Goal: Task Accomplishment & Management: Use online tool/utility

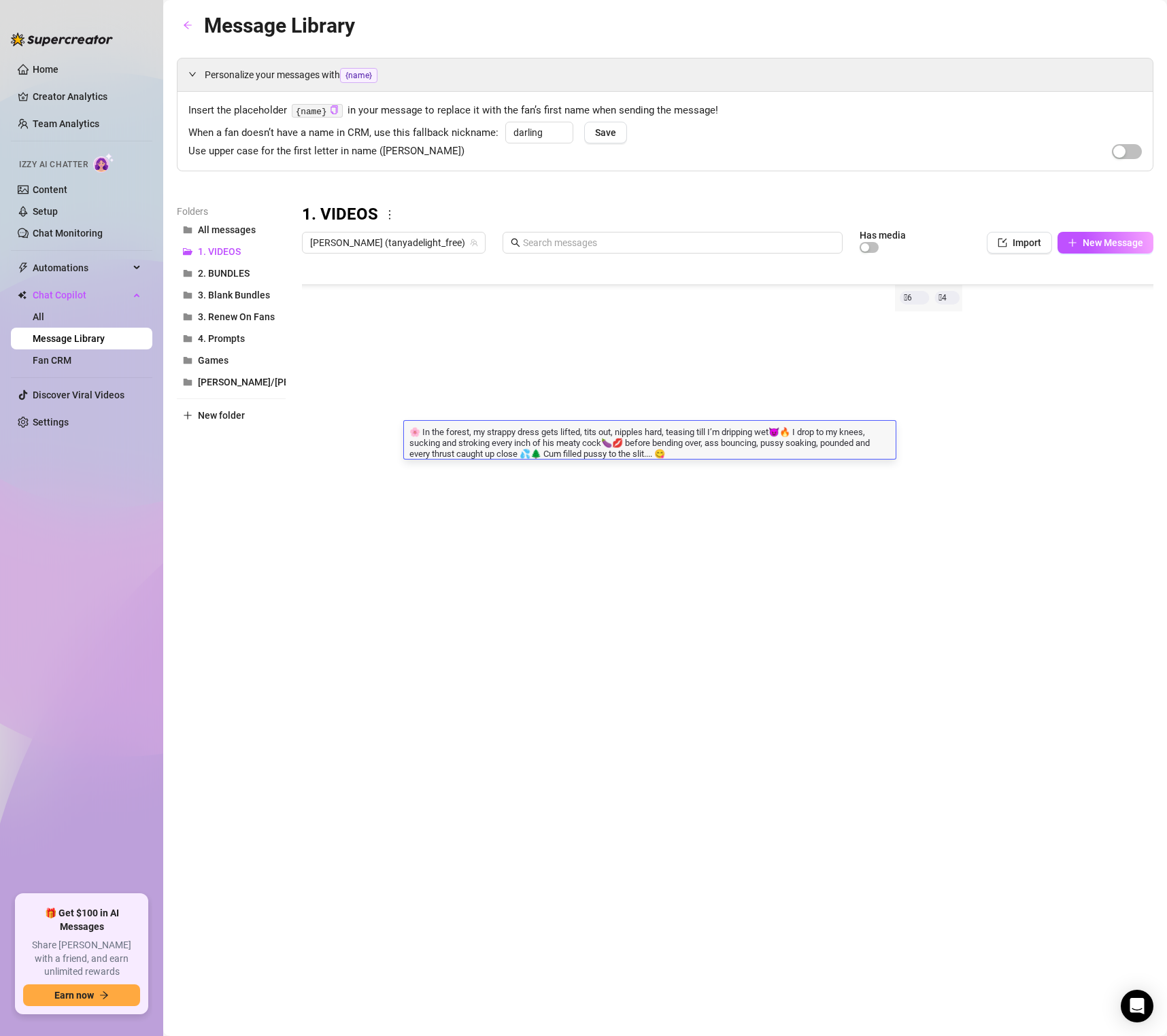
scroll to position [108, 1]
click at [940, 306] on div at bounding box center [728, 411] width 851 height 303
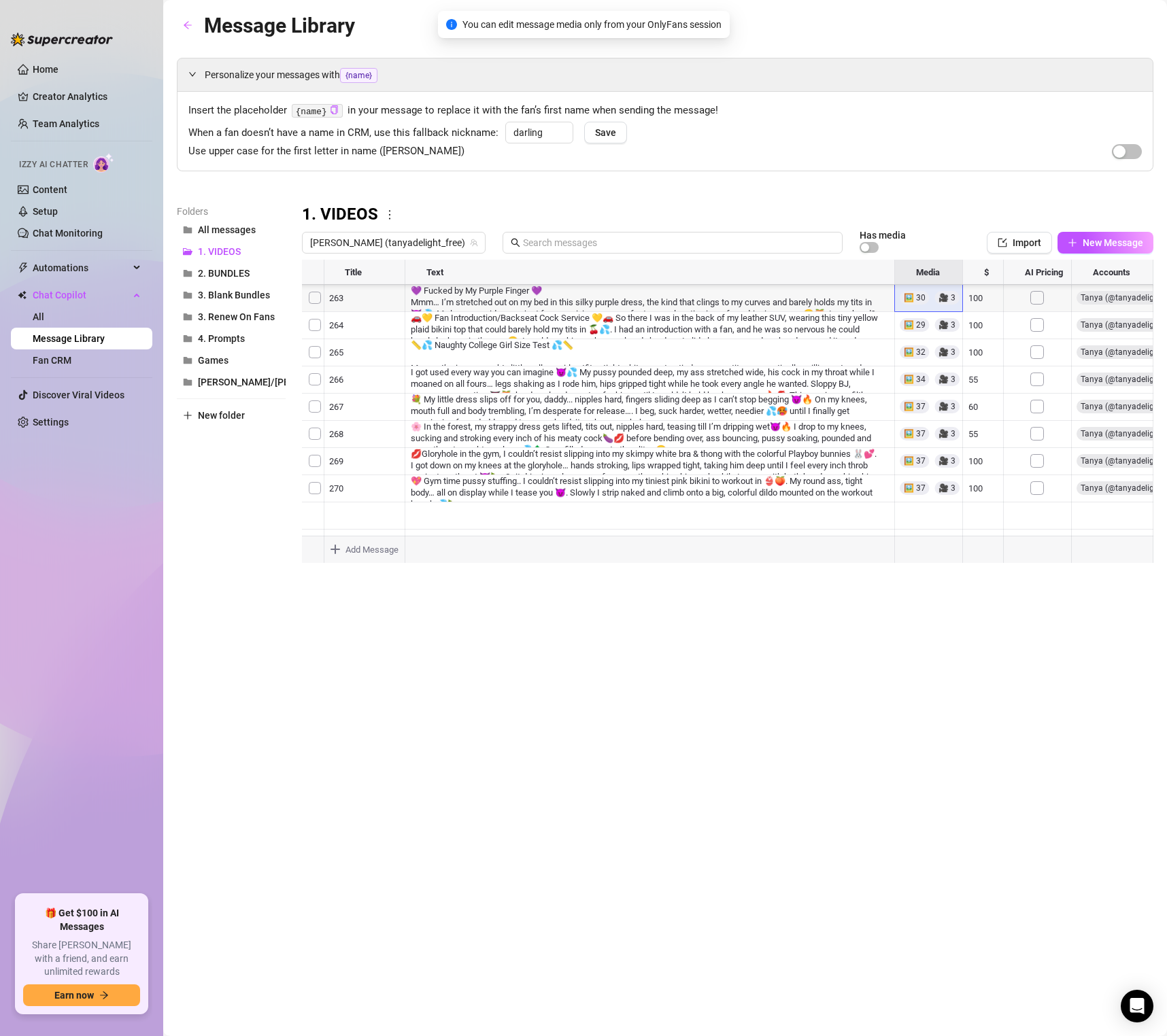
click at [935, 302] on div at bounding box center [728, 411] width 851 height 303
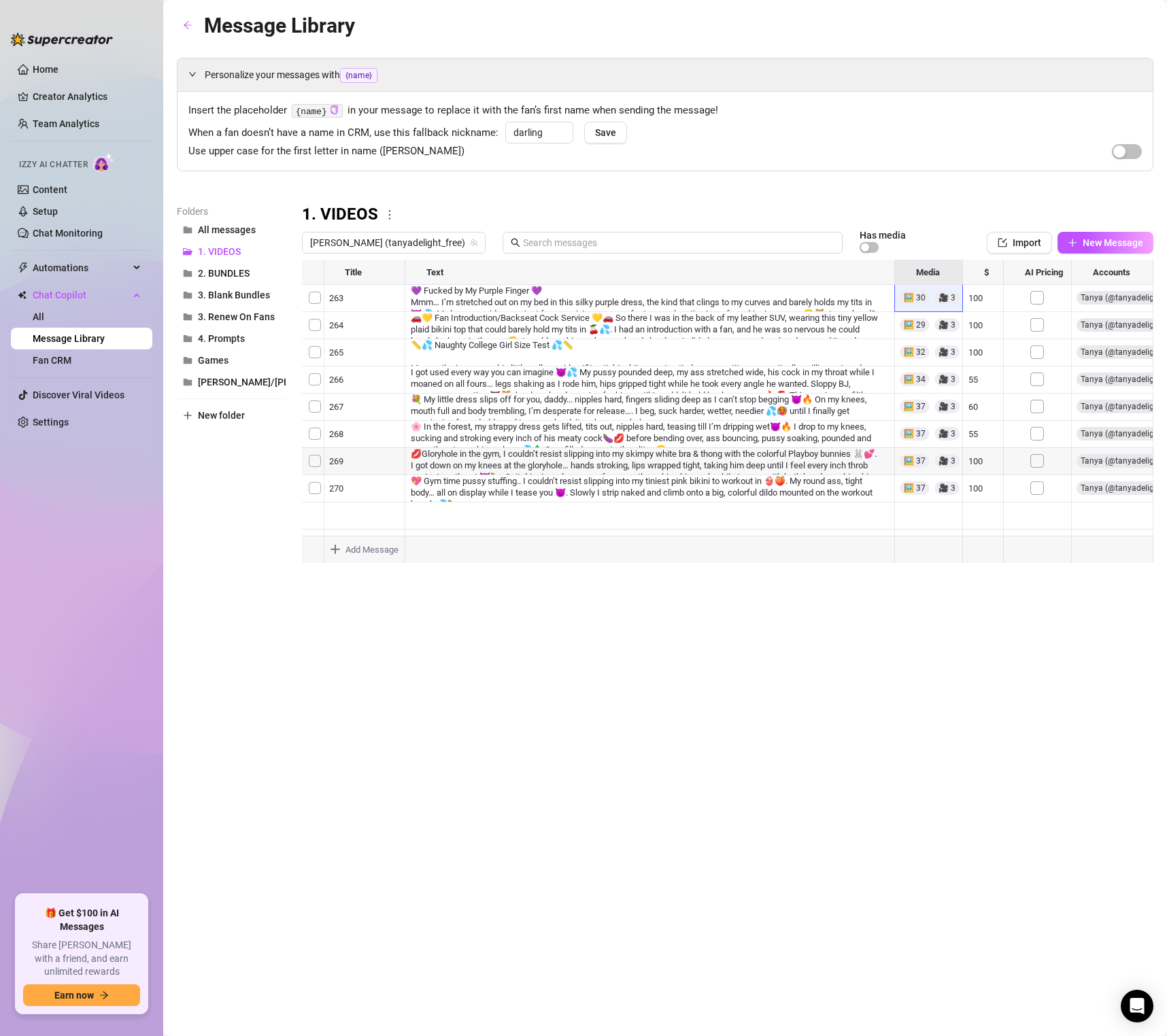
scroll to position [0, 1]
click at [354, 244] on span "[PERSON_NAME] (tanyadelight_free)" at bounding box center [393, 242] width 168 height 21
click at [358, 289] on span "[PERSON_NAME]" at bounding box center [370, 293] width 73 height 15
click at [449, 350] on div at bounding box center [728, 411] width 851 height 303
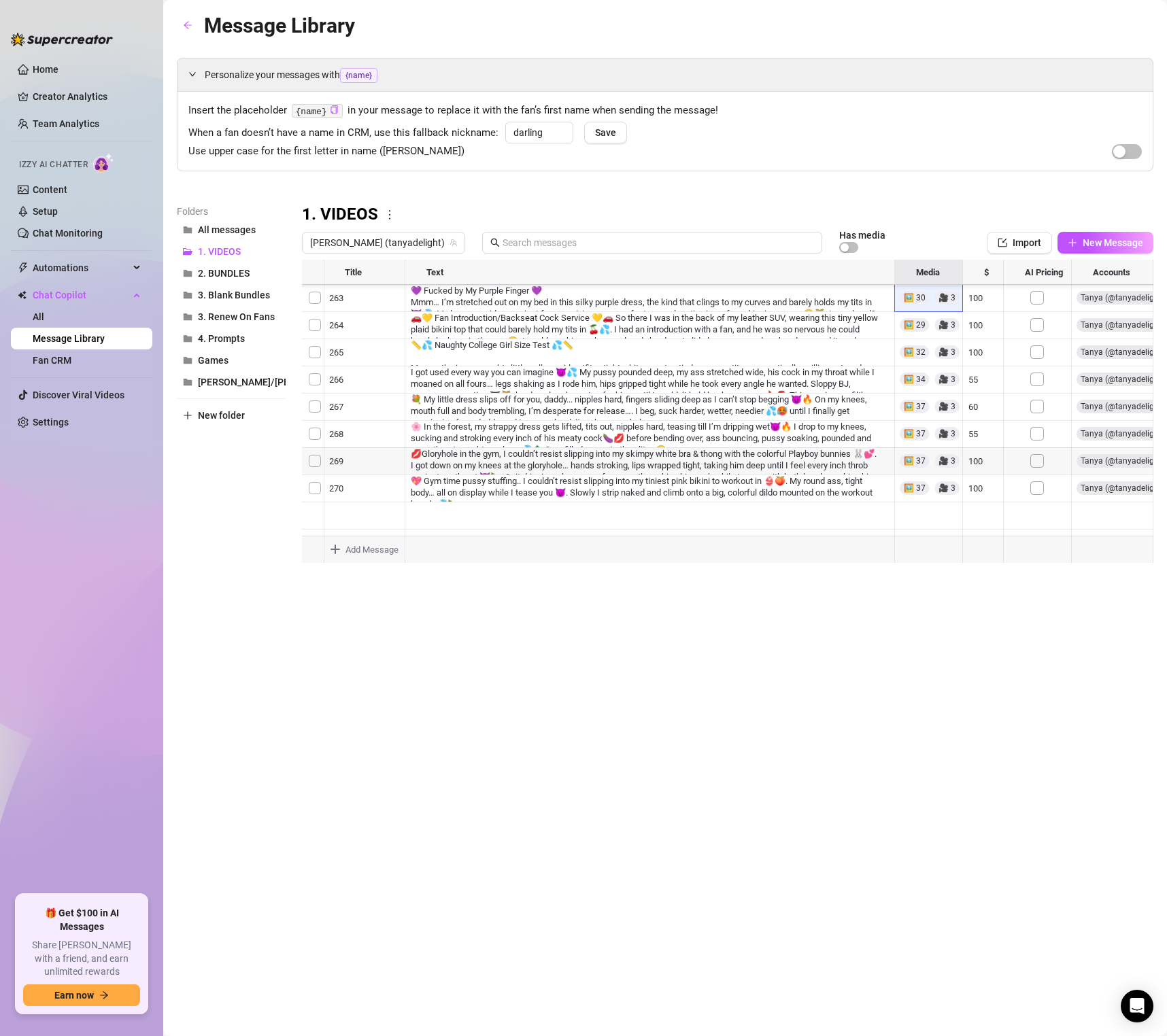
click at [441, 350] on div at bounding box center [728, 411] width 851 height 303
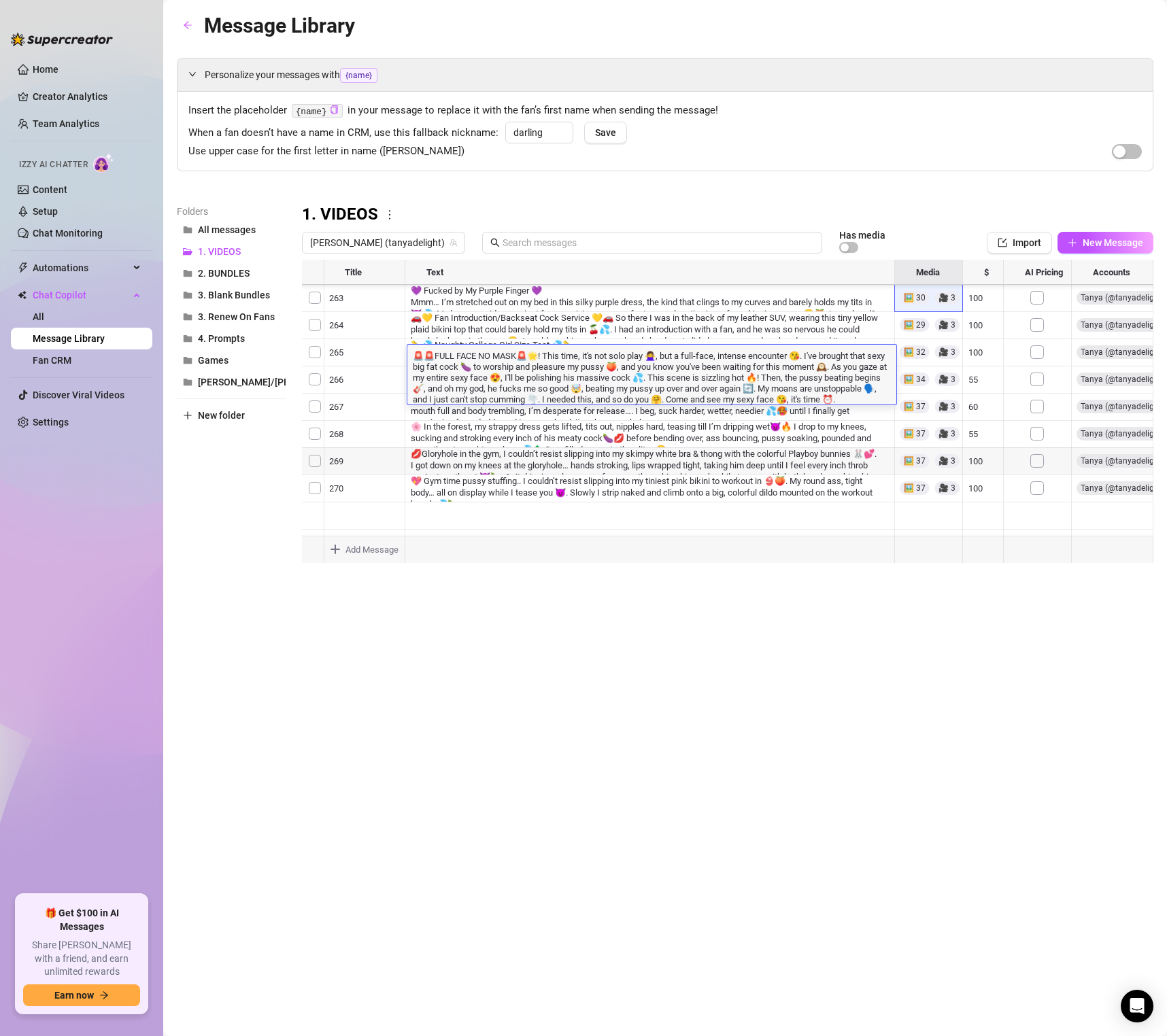
click at [441, 350] on textarea "🚨🚨FULL FACE NO MASK🚨🌟! This time, it's not solo play 🙅‍♀️, but a full-face, int…" at bounding box center [651, 376] width 488 height 56
click at [473, 656] on div "Message Library Personalize your messages with {name} Insert the placeholder {n…" at bounding box center [664, 503] width 976 height 986
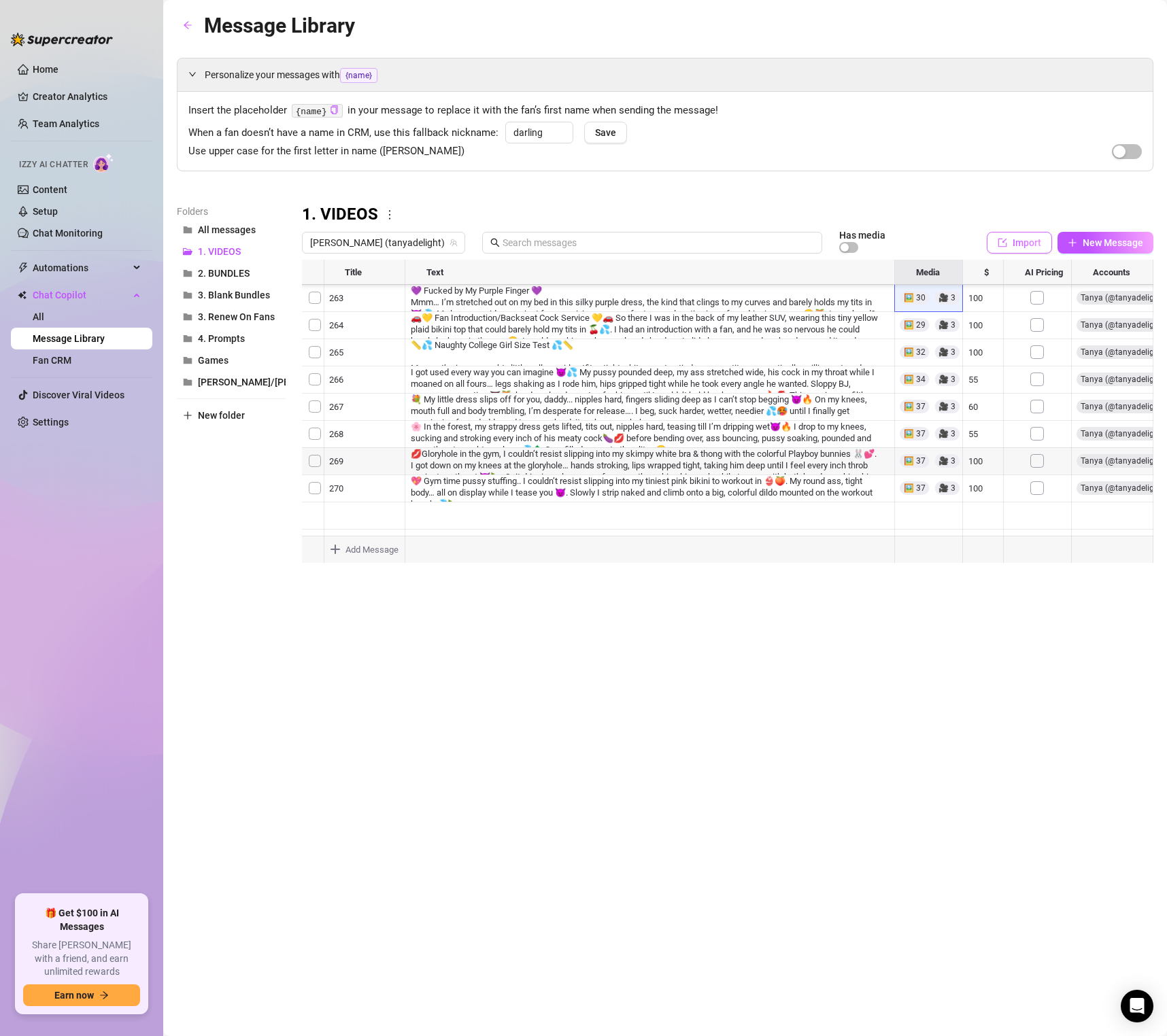
click at [1018, 246] on span "Import" at bounding box center [1027, 243] width 29 height 11
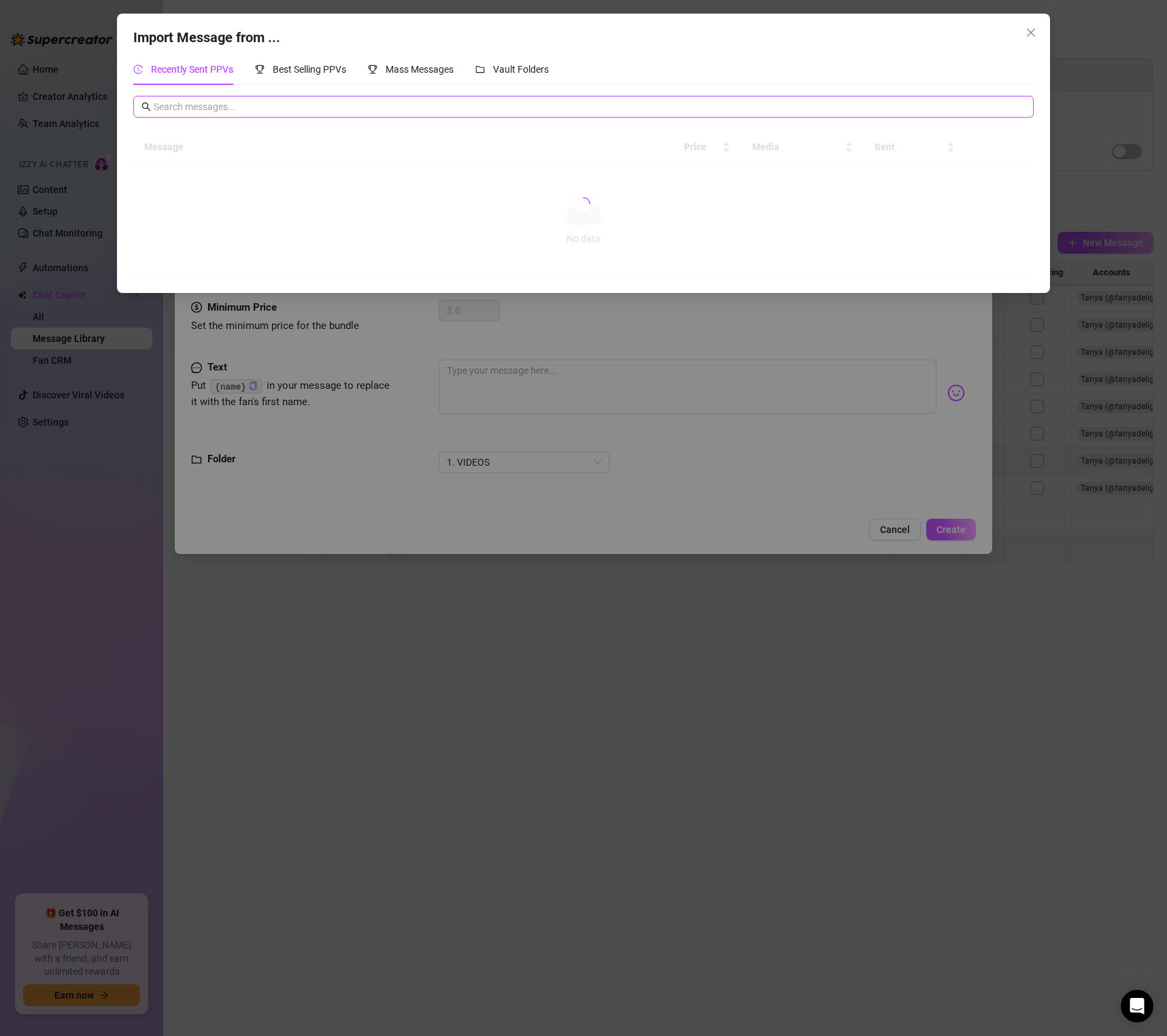
click at [311, 108] on input "text" at bounding box center [589, 107] width 872 height 15
type input "191"
click at [543, 73] on span "Vault Folders" at bounding box center [521, 69] width 56 height 11
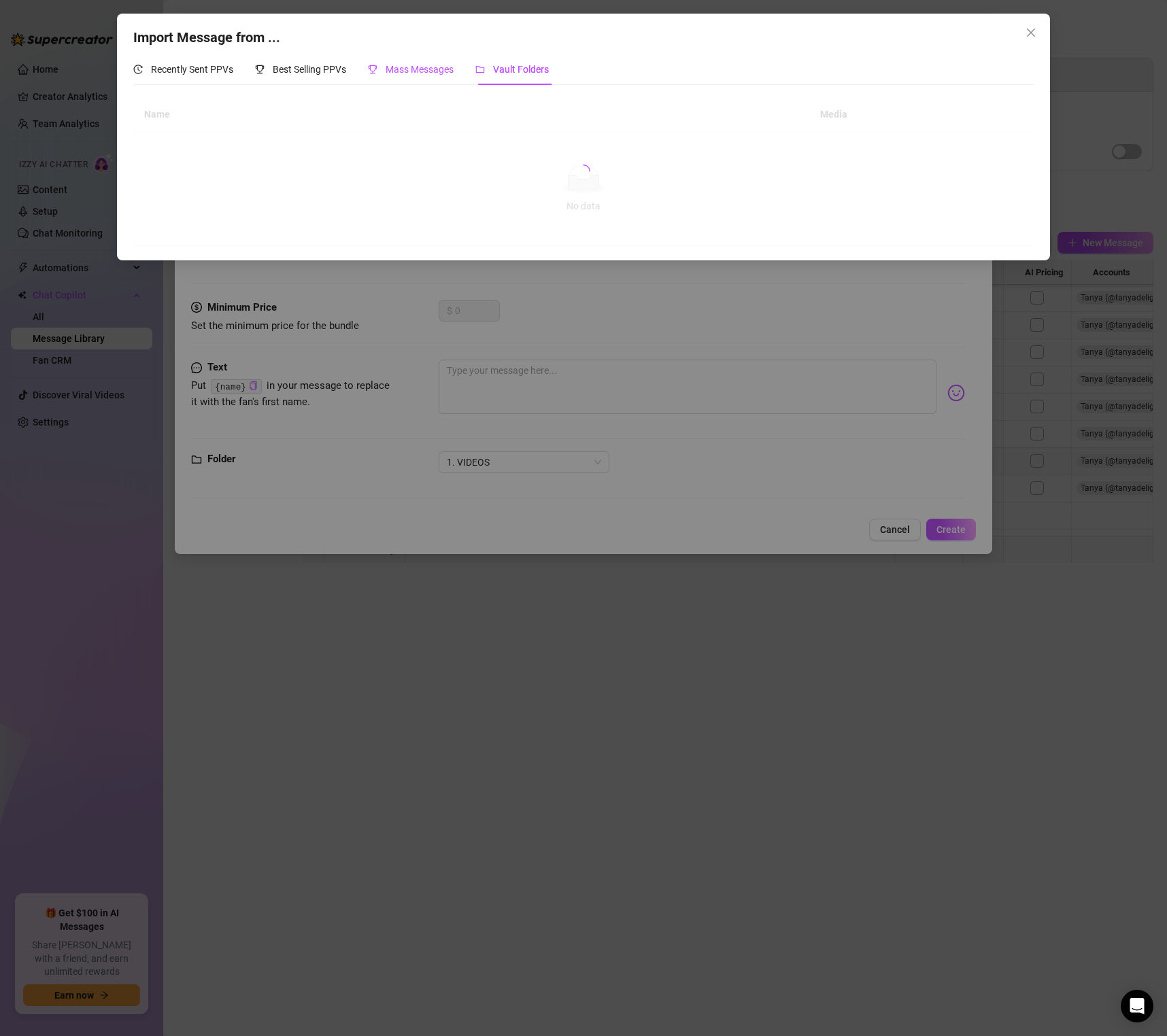
click at [390, 66] on span "Mass Messages" at bounding box center [419, 69] width 68 height 11
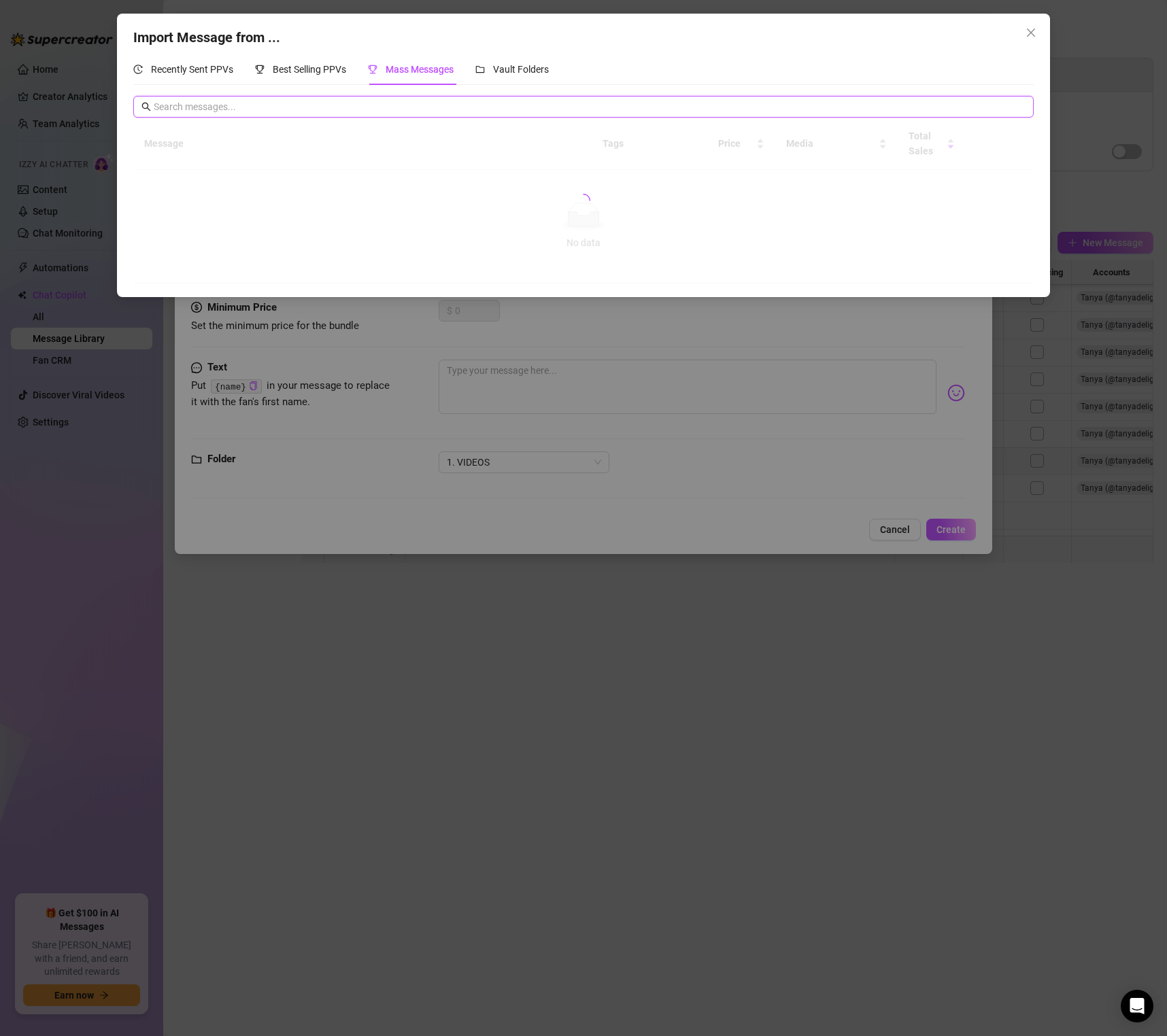
click at [294, 105] on input "text" at bounding box center [589, 107] width 872 height 15
click at [160, 72] on span "Recently Sent PPVs" at bounding box center [192, 69] width 82 height 11
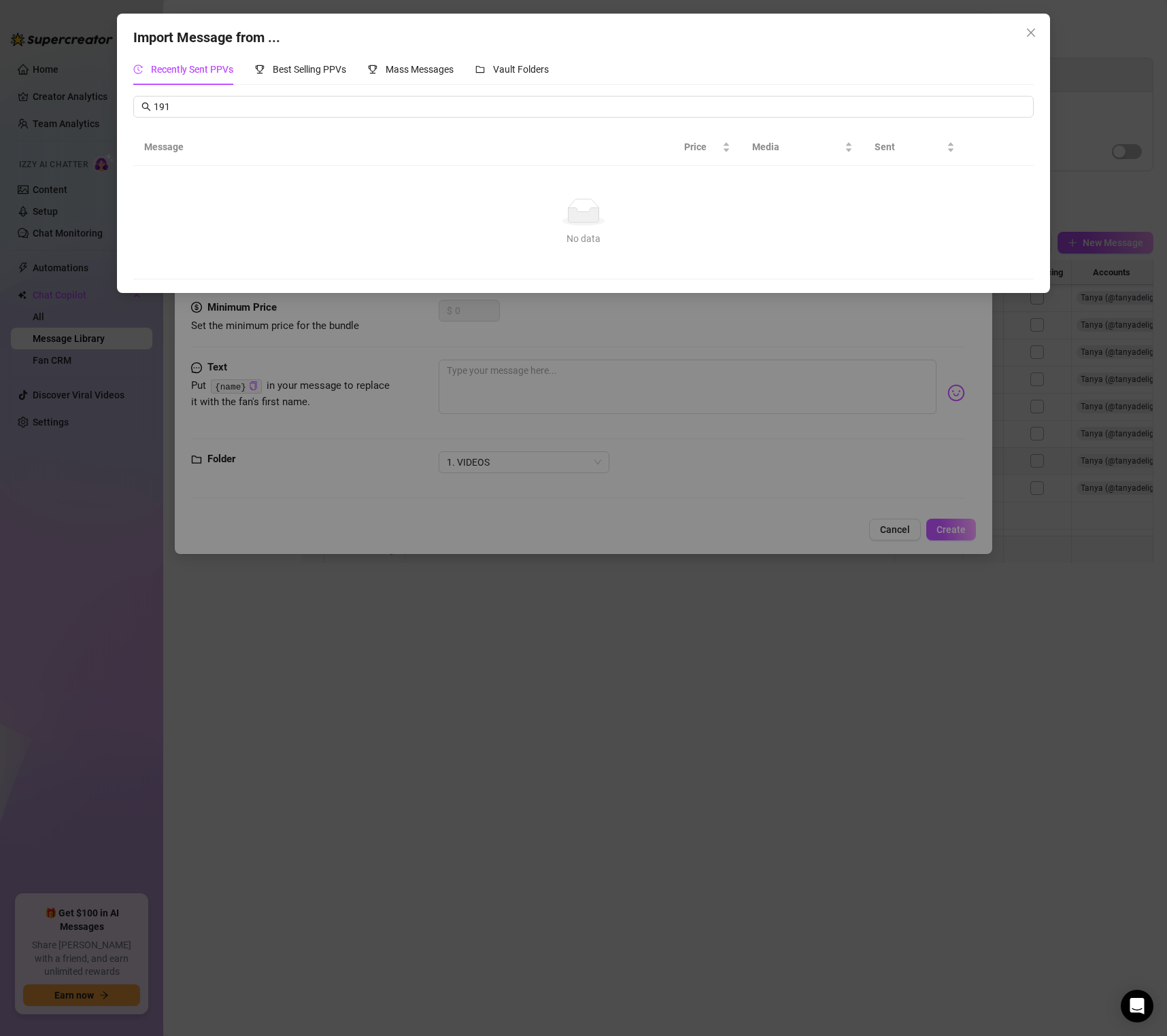
click at [352, 52] on div "Import Message from ... Recently Sent PPVs Best Selling PPVs Mass Messages Vaul…" at bounding box center [584, 153] width 934 height 280
click at [294, 81] on div "Best Selling PPVs" at bounding box center [300, 69] width 91 height 31
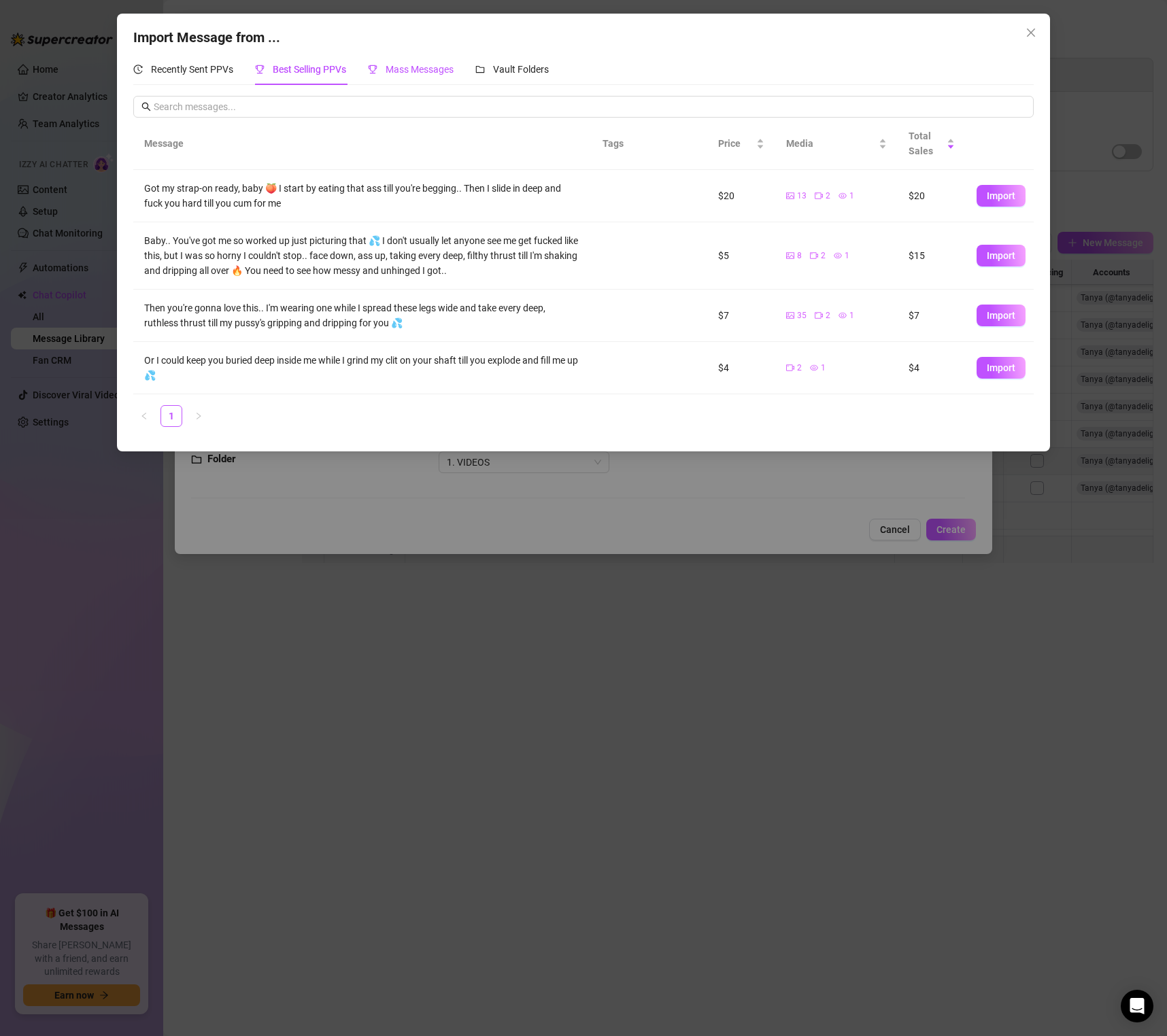
click at [407, 73] on span "Mass Messages" at bounding box center [419, 69] width 68 height 11
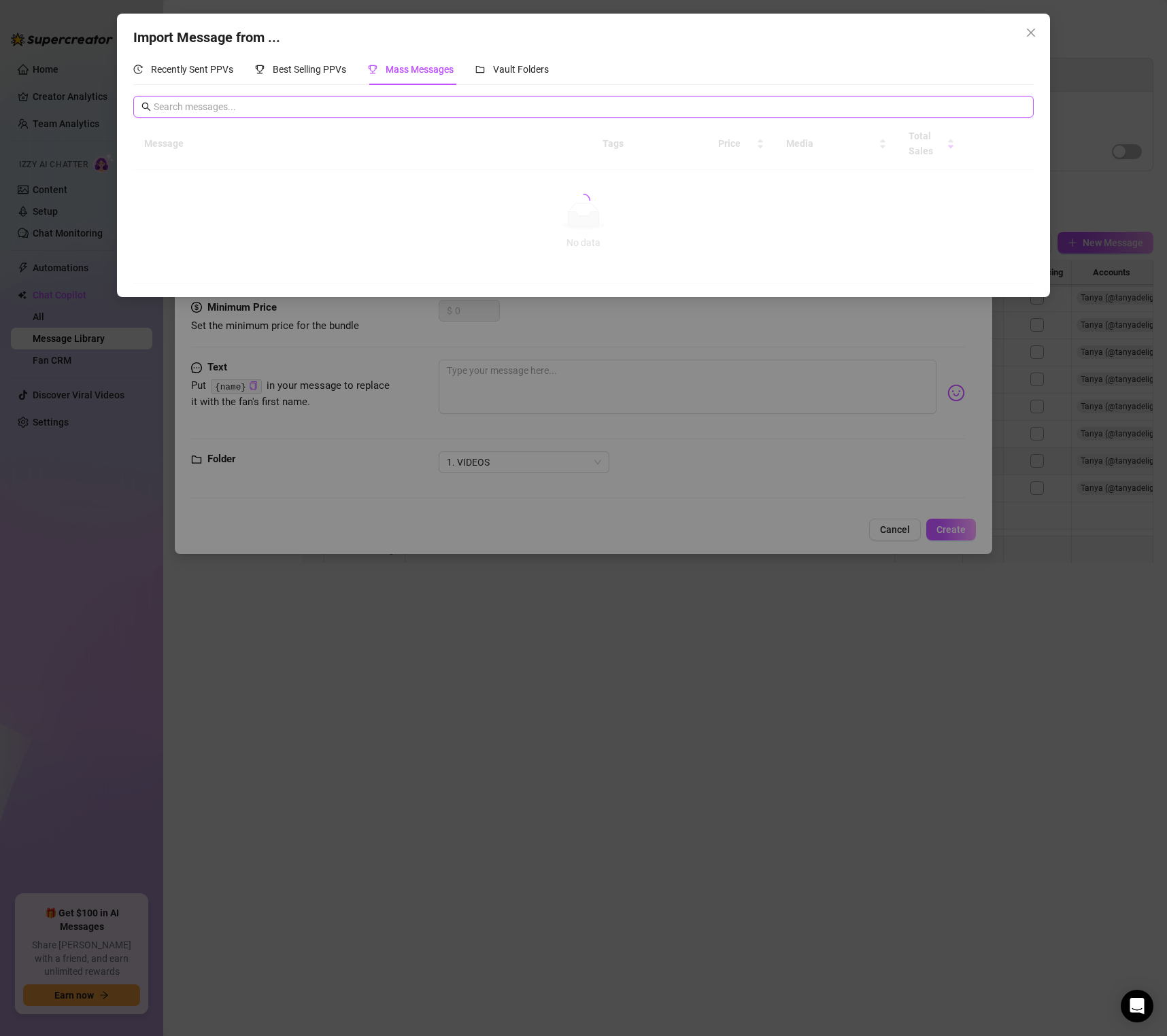
click at [367, 111] on input "text" at bounding box center [589, 107] width 872 height 15
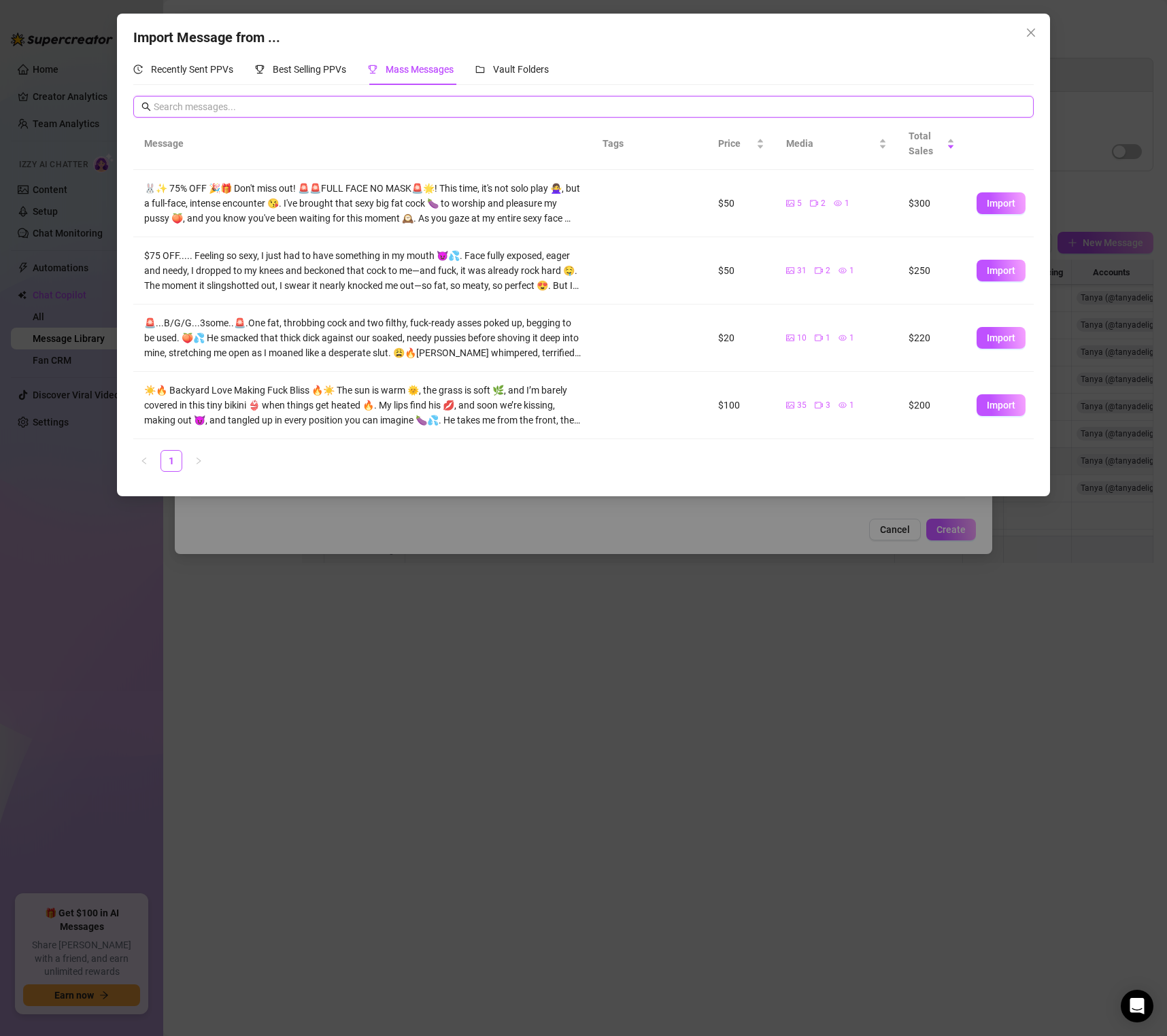
click at [439, 105] on input "text" at bounding box center [589, 107] width 872 height 15
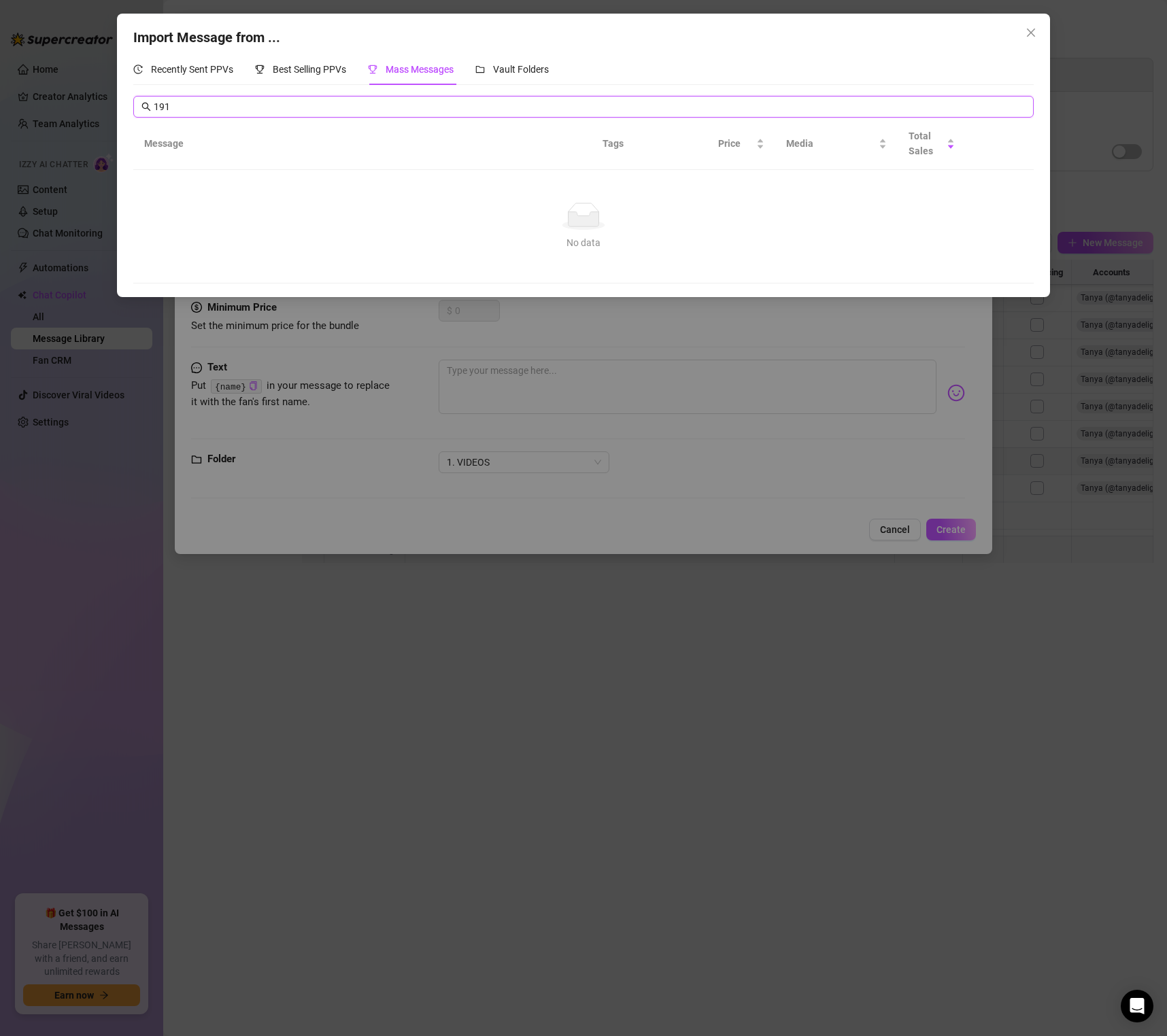
type input "191"
click at [297, 118] on th "Message" at bounding box center [363, 143] width 459 height 52
click at [294, 112] on input "191" at bounding box center [589, 107] width 872 height 15
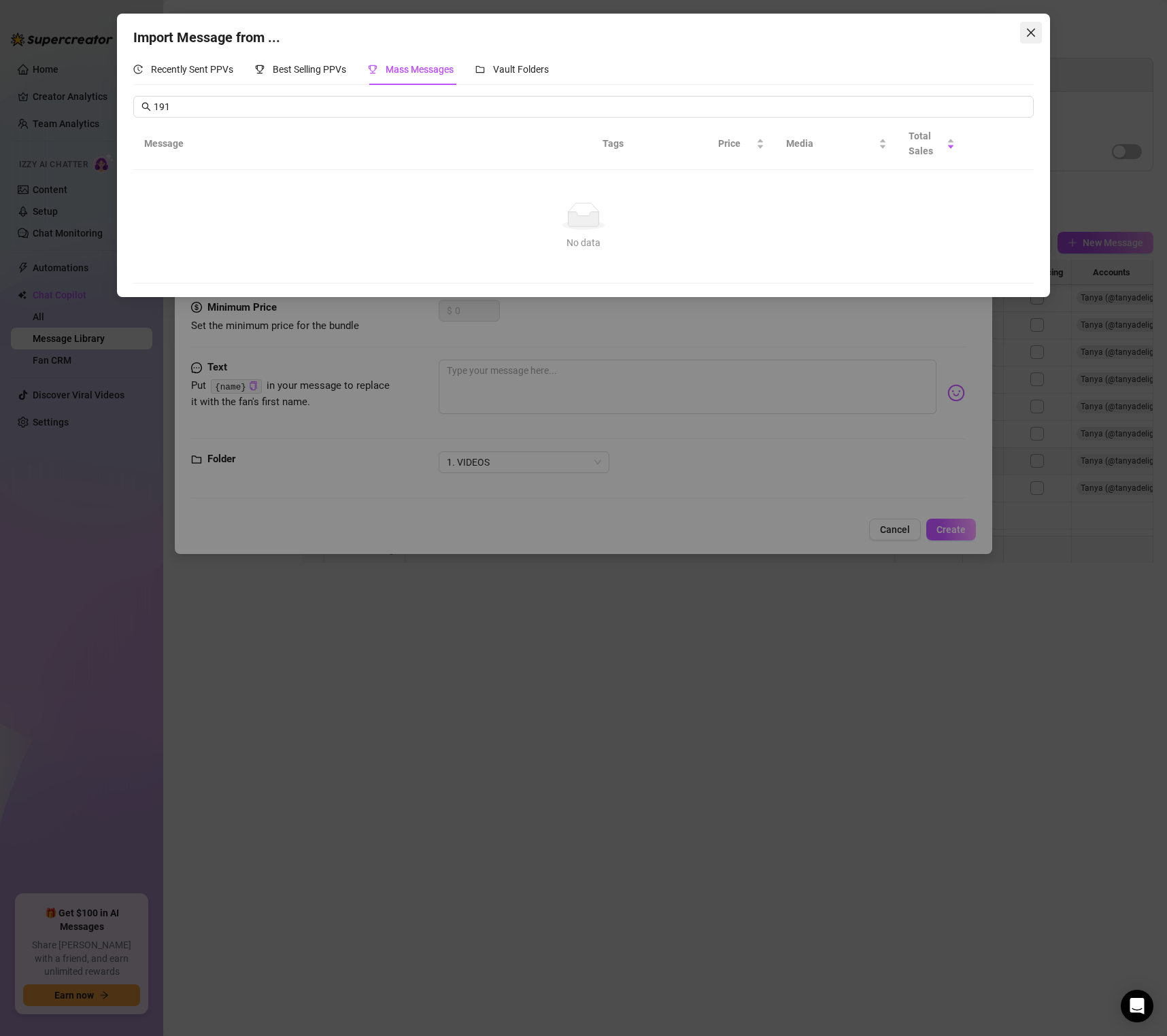
click at [1040, 31] on span "Close" at bounding box center [1031, 32] width 22 height 11
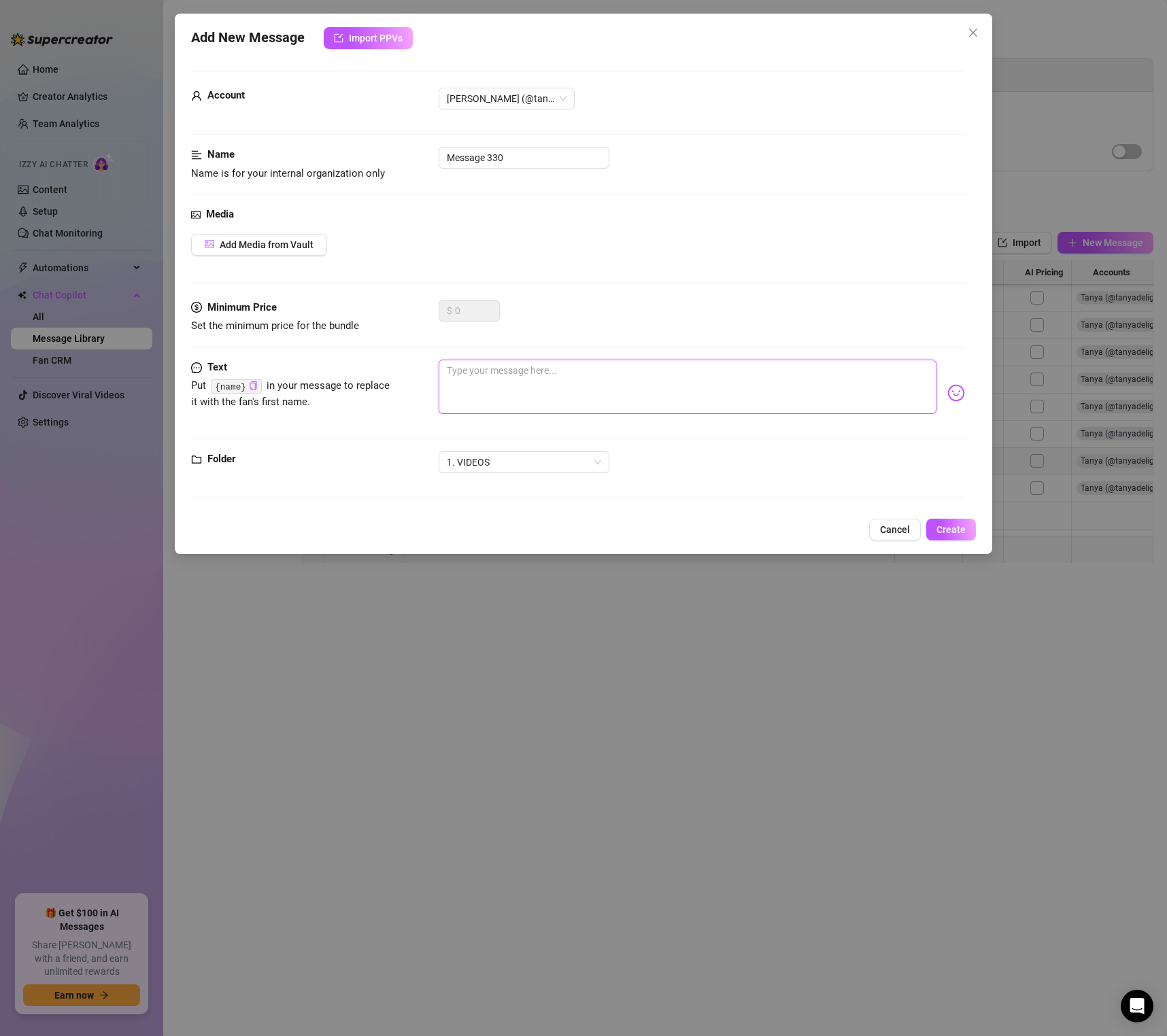
click at [544, 385] on textarea at bounding box center [687, 386] width 497 height 55
paste textarea "🚨🚨FULL FACE NO MASK🚨🌟! This time, it's not solo play 🙅‍♀️, but a full-face, int…"
type textarea "🚨🚨FULL FACE NO MASK🚨🌟! This time, it's not solo play 🙅‍♀️, but a full-face, int…"
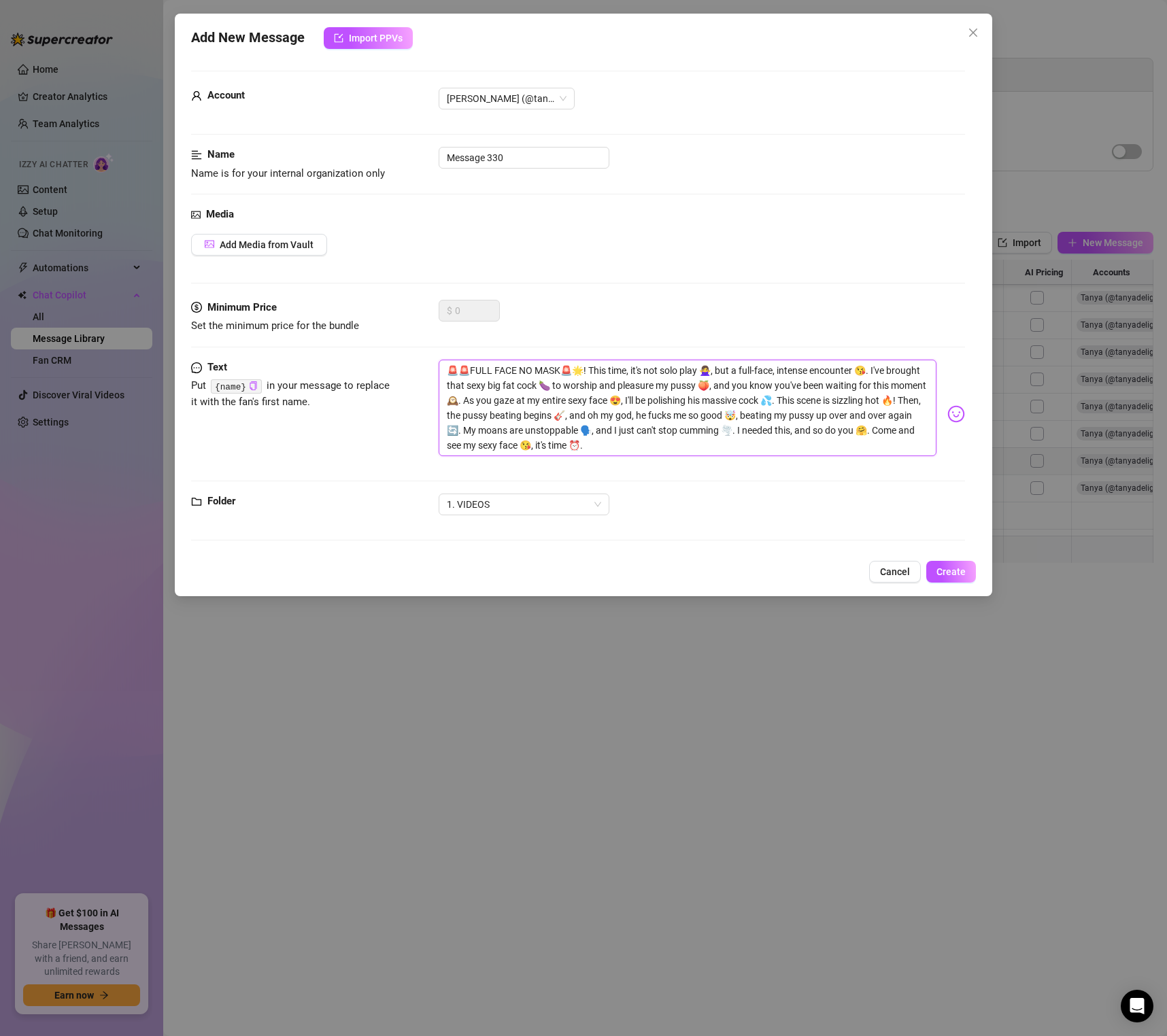
scroll to position [0, 0]
type textarea "🚨🚨FULL FACE NO MASK🚨🌟! This time, it's not solo play 🙅‍♀️, but a full-face, int…"
click at [571, 270] on div "Media Add Media from Vault" at bounding box center [577, 254] width 774 height 93
click at [511, 150] on input "Message 330" at bounding box center [523, 158] width 170 height 22
click at [508, 152] on input "Message 330" at bounding box center [523, 158] width 170 height 22
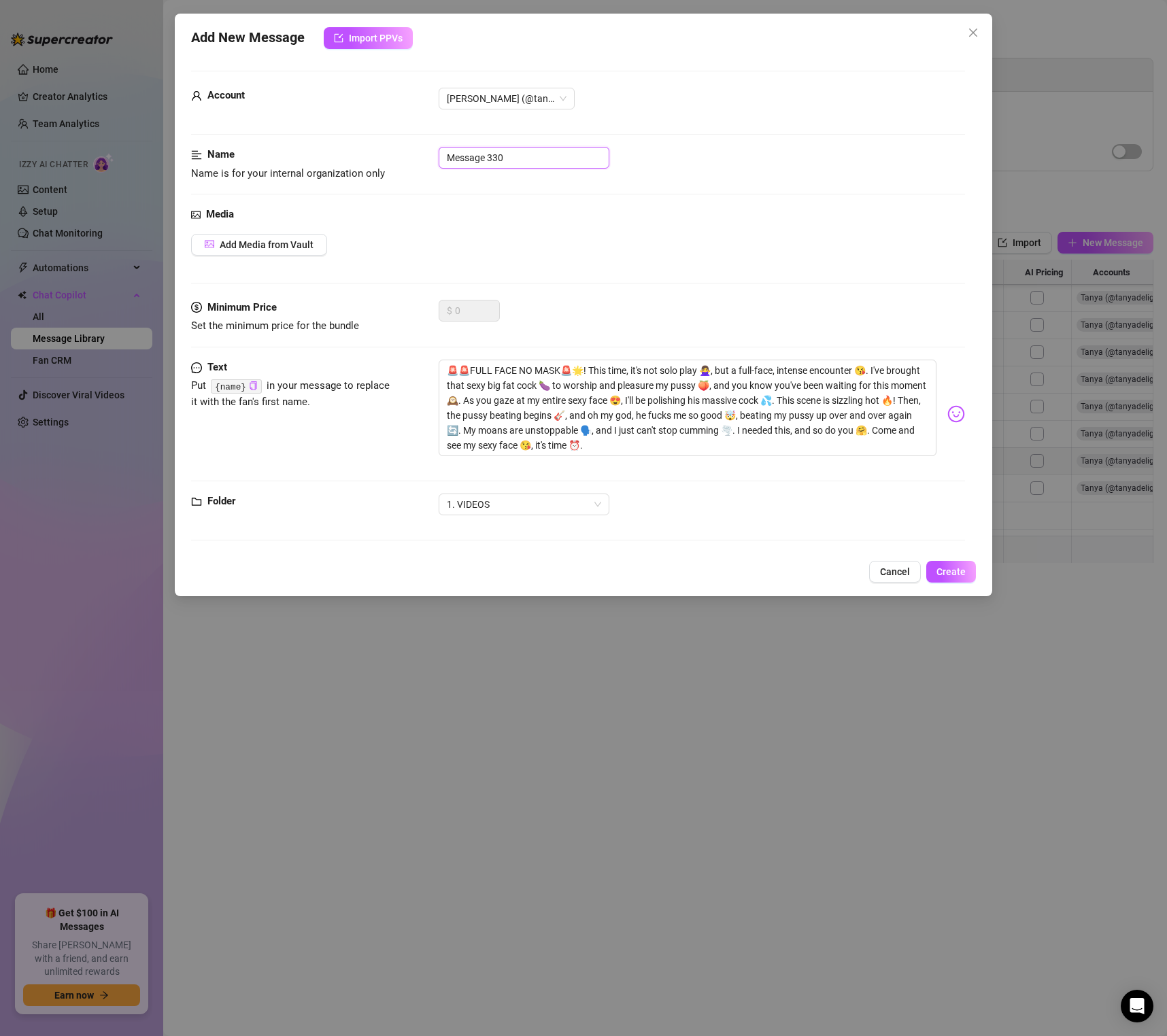
click at [508, 152] on input "Message 330" at bounding box center [523, 158] width 170 height 22
click at [508, 151] on input "Message 330" at bounding box center [523, 158] width 170 height 22
type input "191 N"
click at [486, 223] on div "Media Add Media from Vault" at bounding box center [577, 254] width 774 height 93
click at [281, 244] on span "Add Media from Vault" at bounding box center [266, 245] width 94 height 11
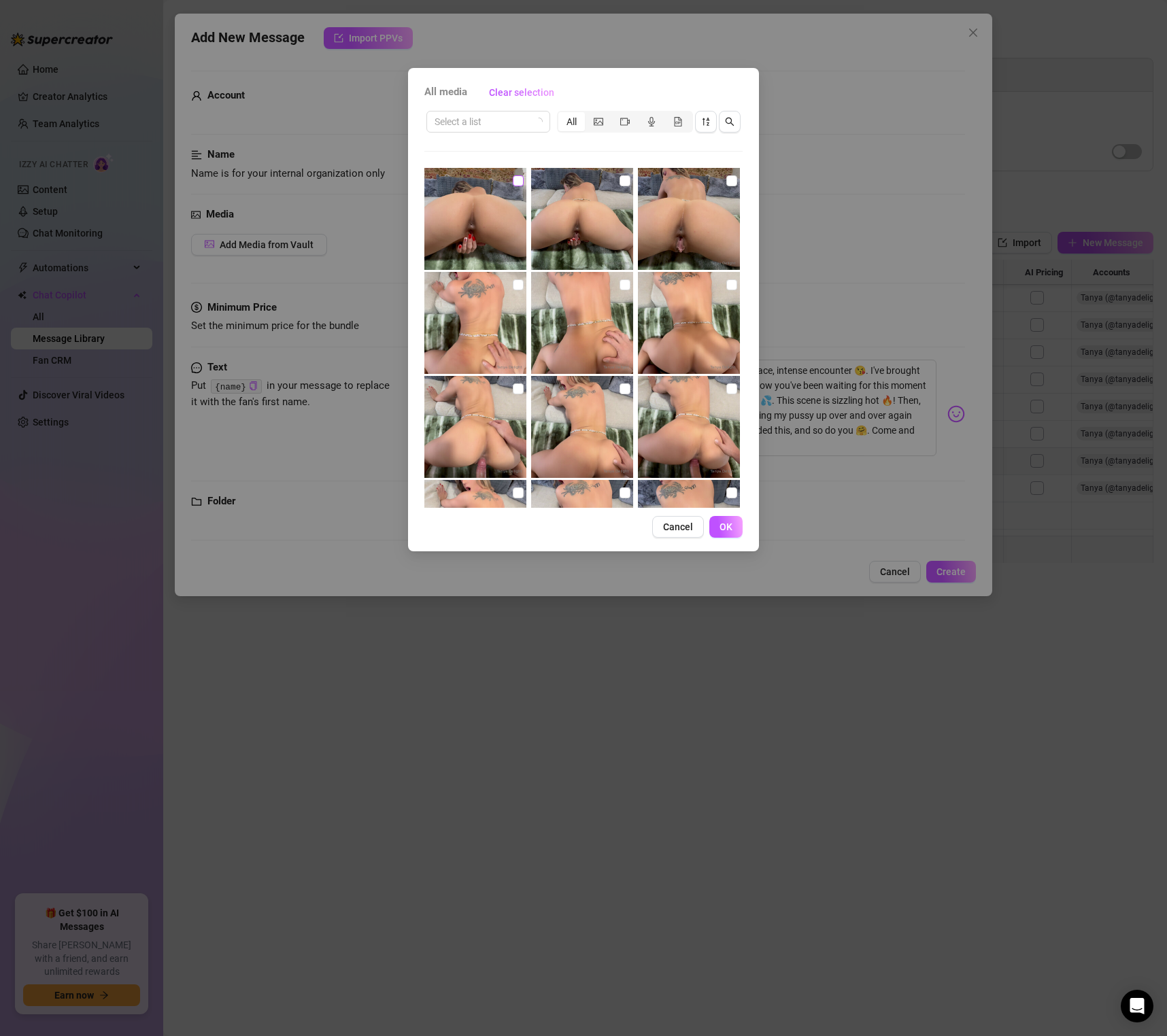
click at [517, 182] on input "checkbox" at bounding box center [518, 181] width 11 height 11
checkbox input "true"
click at [624, 179] on input "checkbox" at bounding box center [625, 181] width 11 height 11
checkbox input "true"
click at [727, 179] on input "checkbox" at bounding box center [731, 181] width 11 height 11
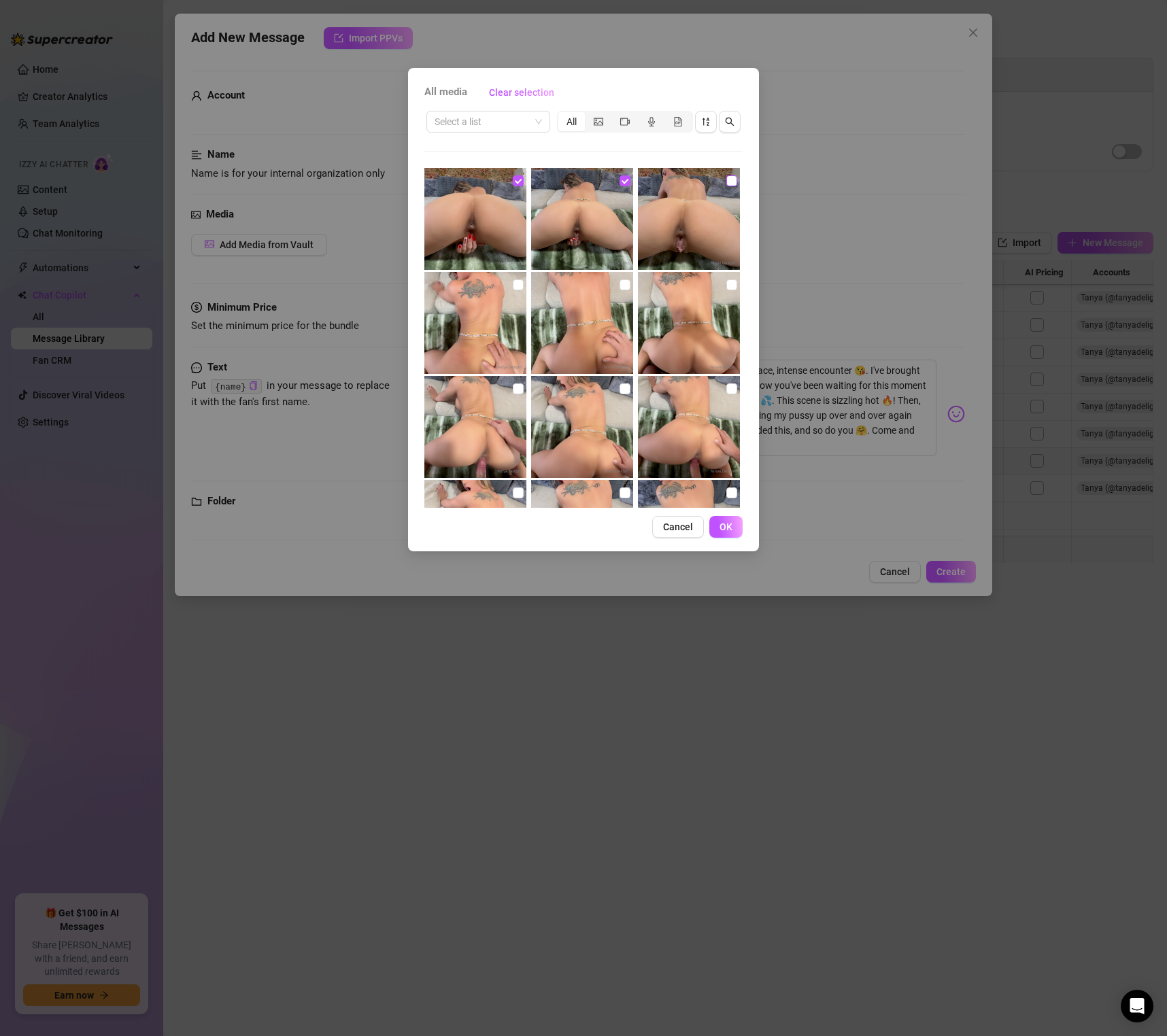
checkbox input "true"
click at [512, 284] on img at bounding box center [475, 323] width 102 height 102
checkbox input "true"
click at [623, 283] on input "checkbox" at bounding box center [625, 285] width 11 height 11
checkbox input "true"
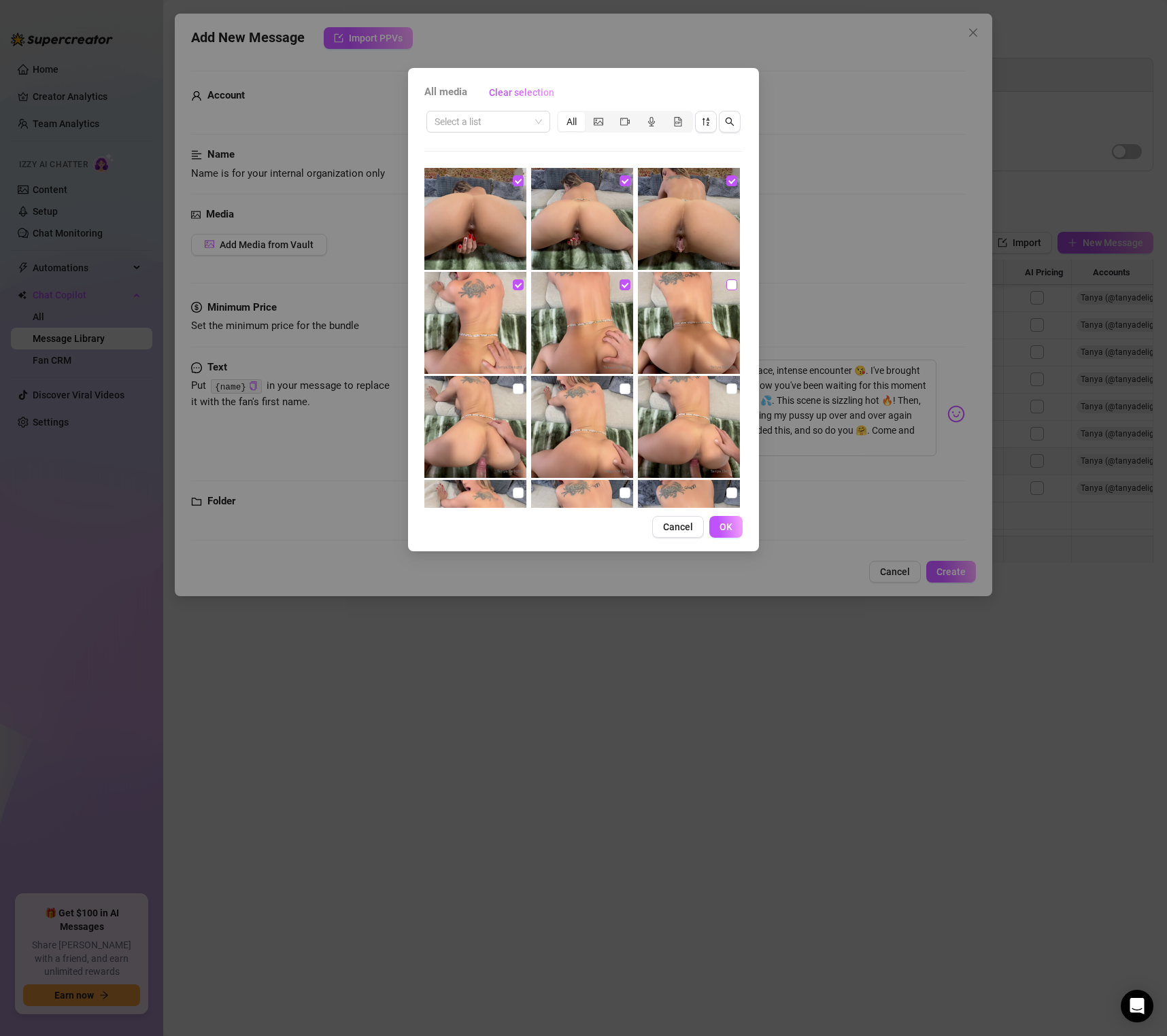
click at [730, 284] on input "checkbox" at bounding box center [731, 285] width 11 height 11
checkbox input "true"
click at [523, 384] on input "checkbox" at bounding box center [518, 389] width 11 height 11
checkbox input "true"
click at [626, 386] on input "checkbox" at bounding box center [625, 389] width 11 height 11
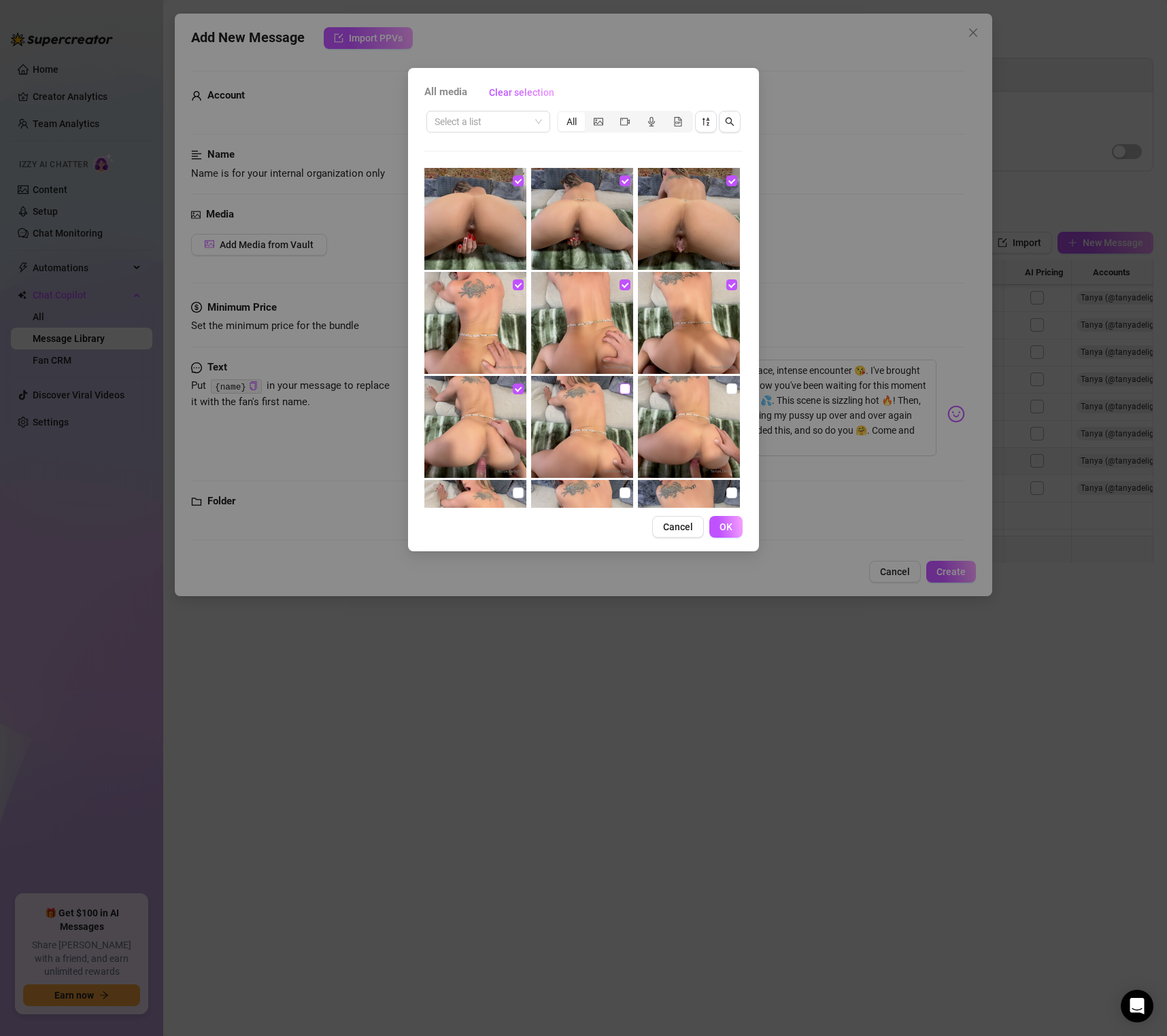
checkbox input "true"
click at [726, 386] on input "checkbox" at bounding box center [731, 389] width 11 height 11
checkbox input "true"
click at [520, 489] on input "checkbox" at bounding box center [518, 493] width 11 height 11
checkbox input "true"
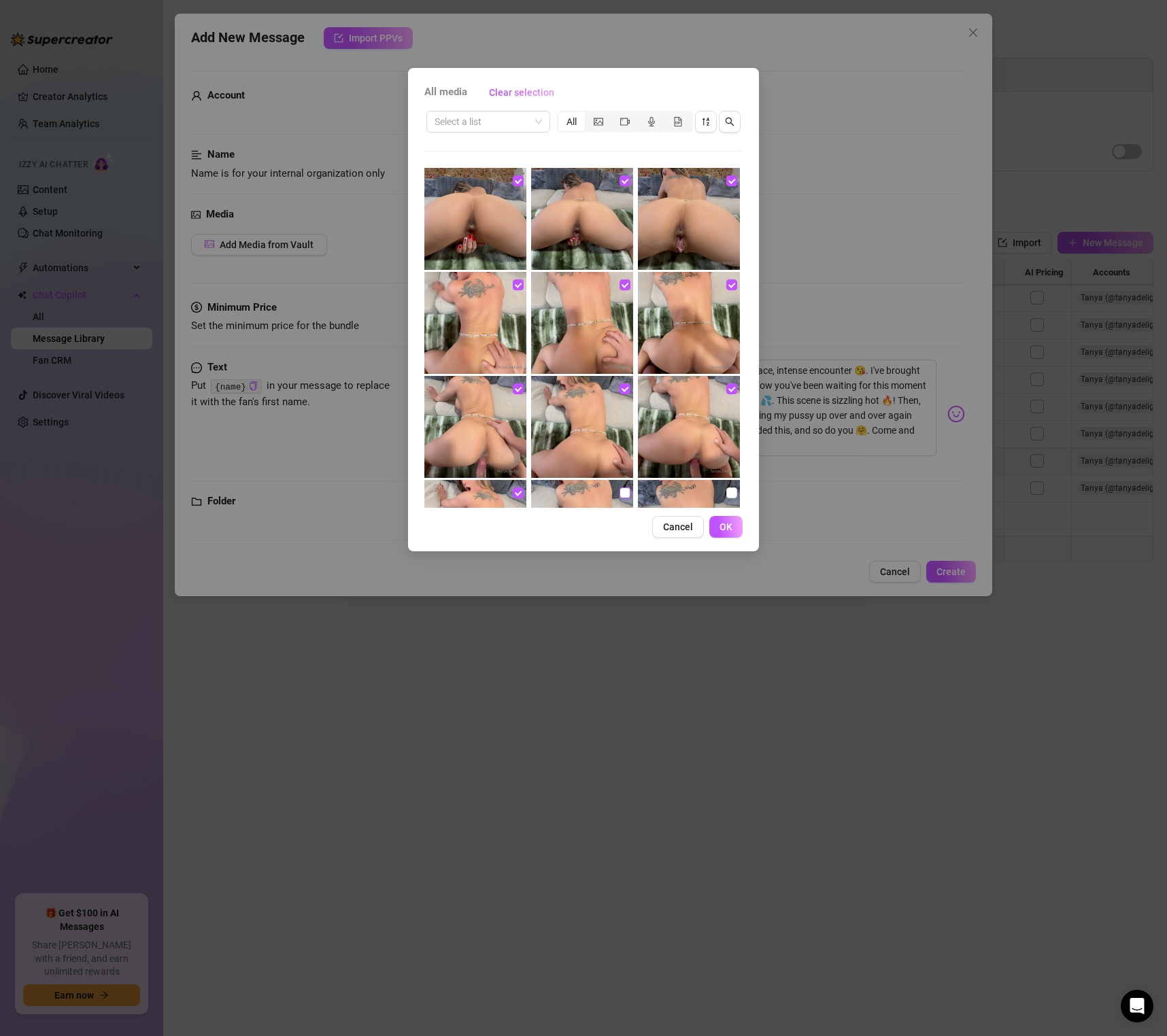
click at [619, 488] on input "checkbox" at bounding box center [625, 493] width 11 height 11
checkbox input "true"
click at [730, 486] on label at bounding box center [731, 493] width 11 height 15
click at [730, 488] on input "checkbox" at bounding box center [731, 493] width 11 height 11
checkbox input "true"
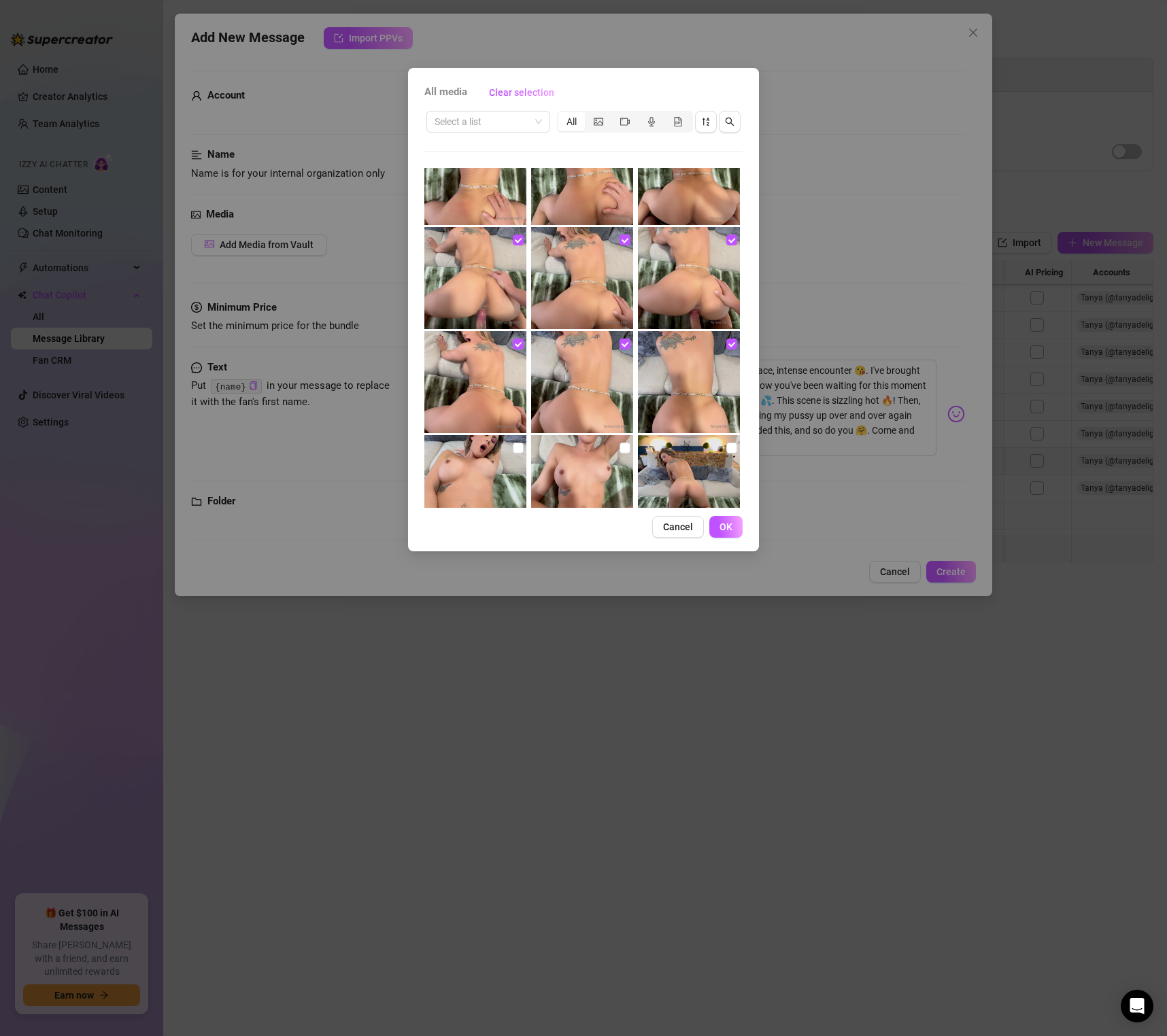
scroll to position [230, 0]
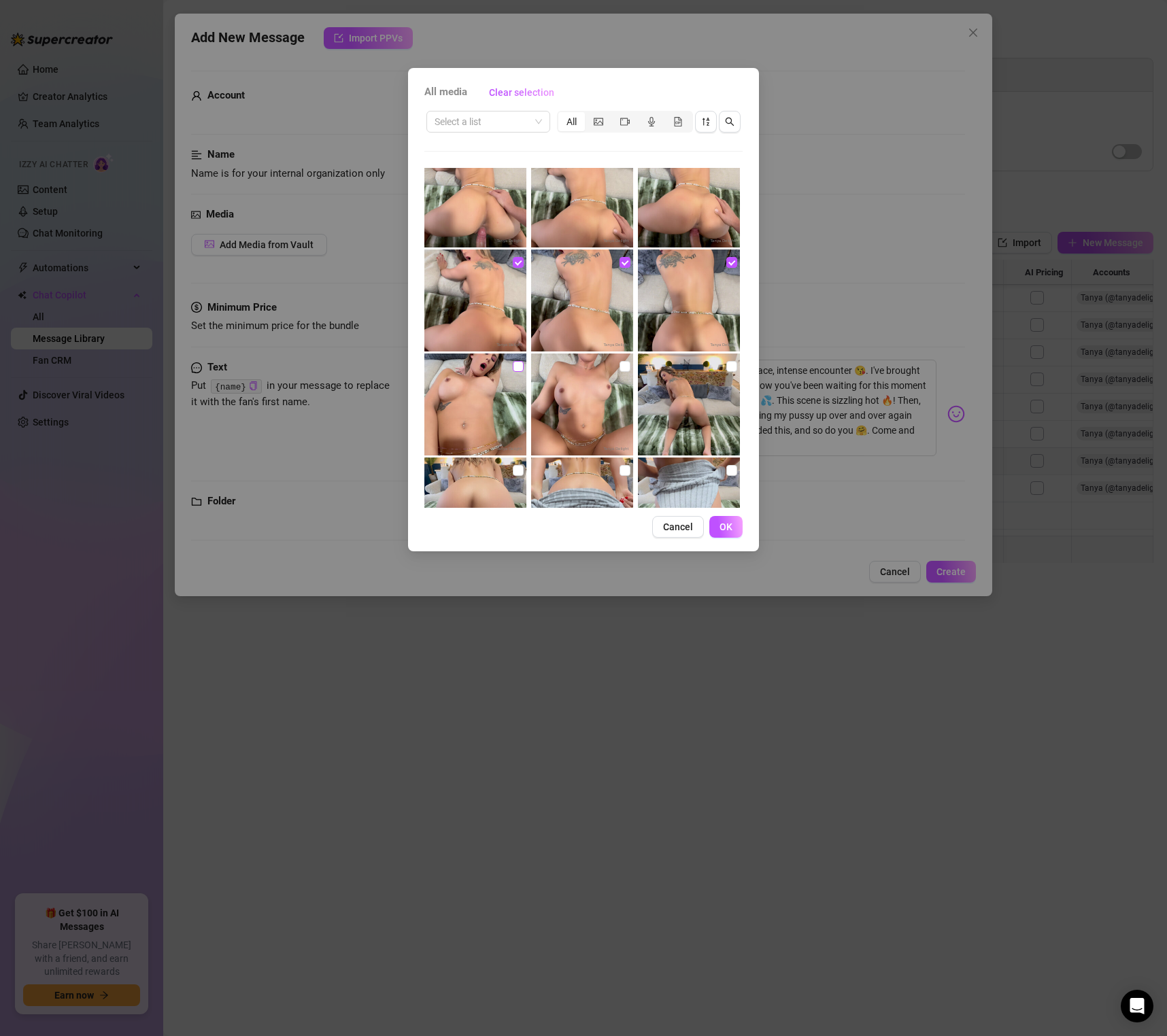
click at [515, 370] on input "checkbox" at bounding box center [518, 367] width 11 height 11
checkbox input "true"
click at [633, 365] on div at bounding box center [584, 404] width 105 height 102
checkbox input "true"
click at [734, 366] on input "checkbox" at bounding box center [731, 367] width 11 height 11
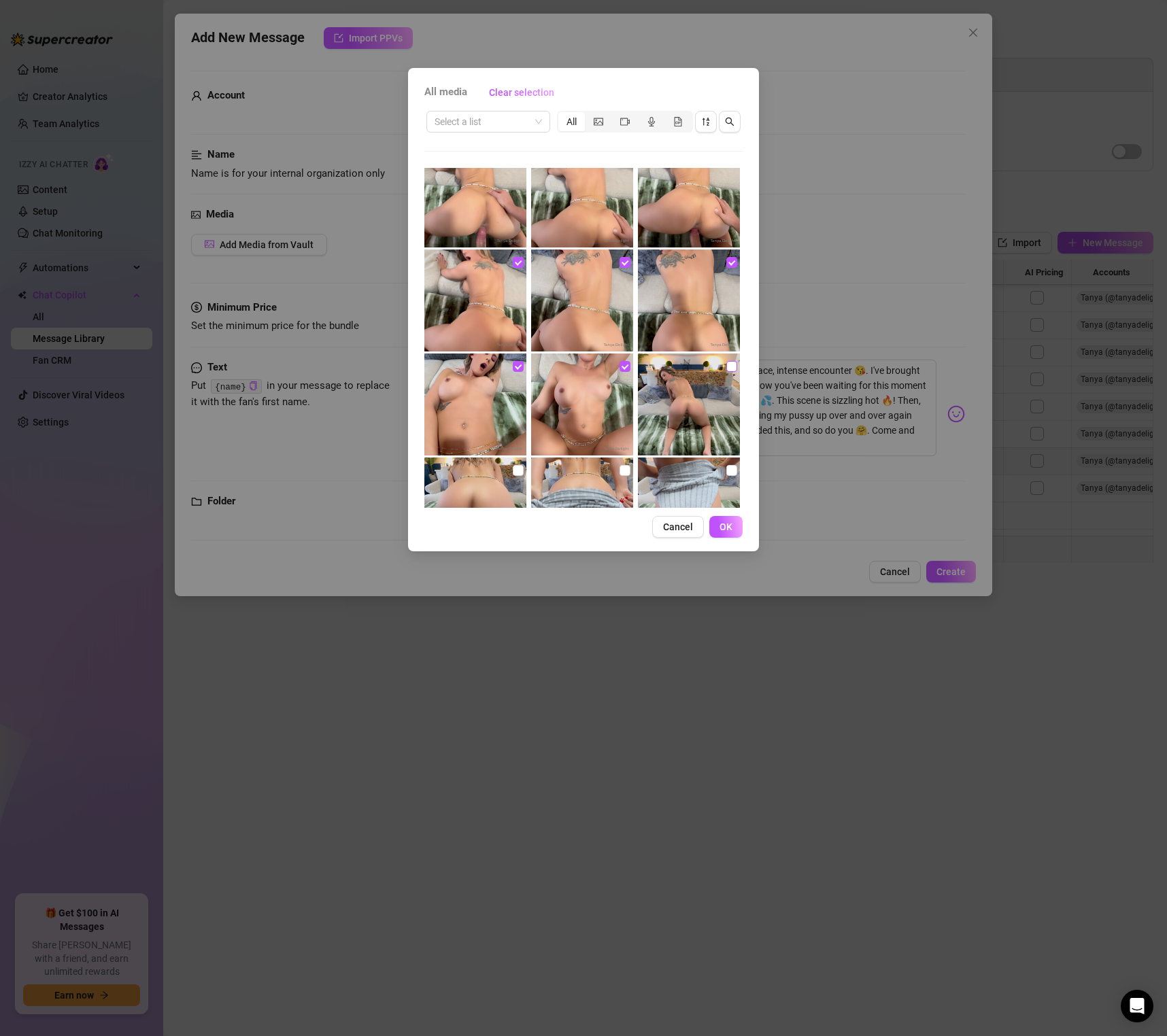
checkbox input "true"
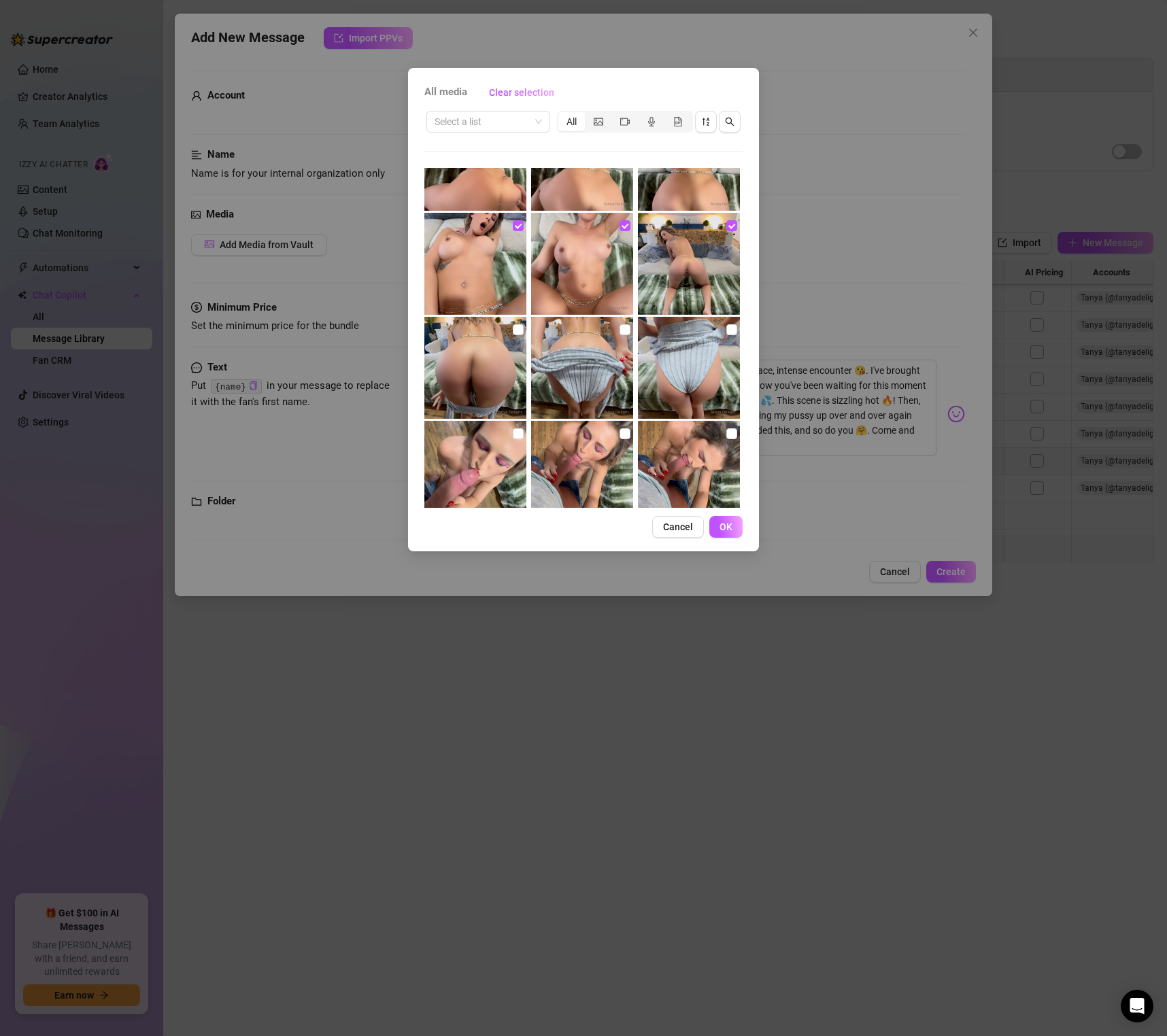
scroll to position [379, 0]
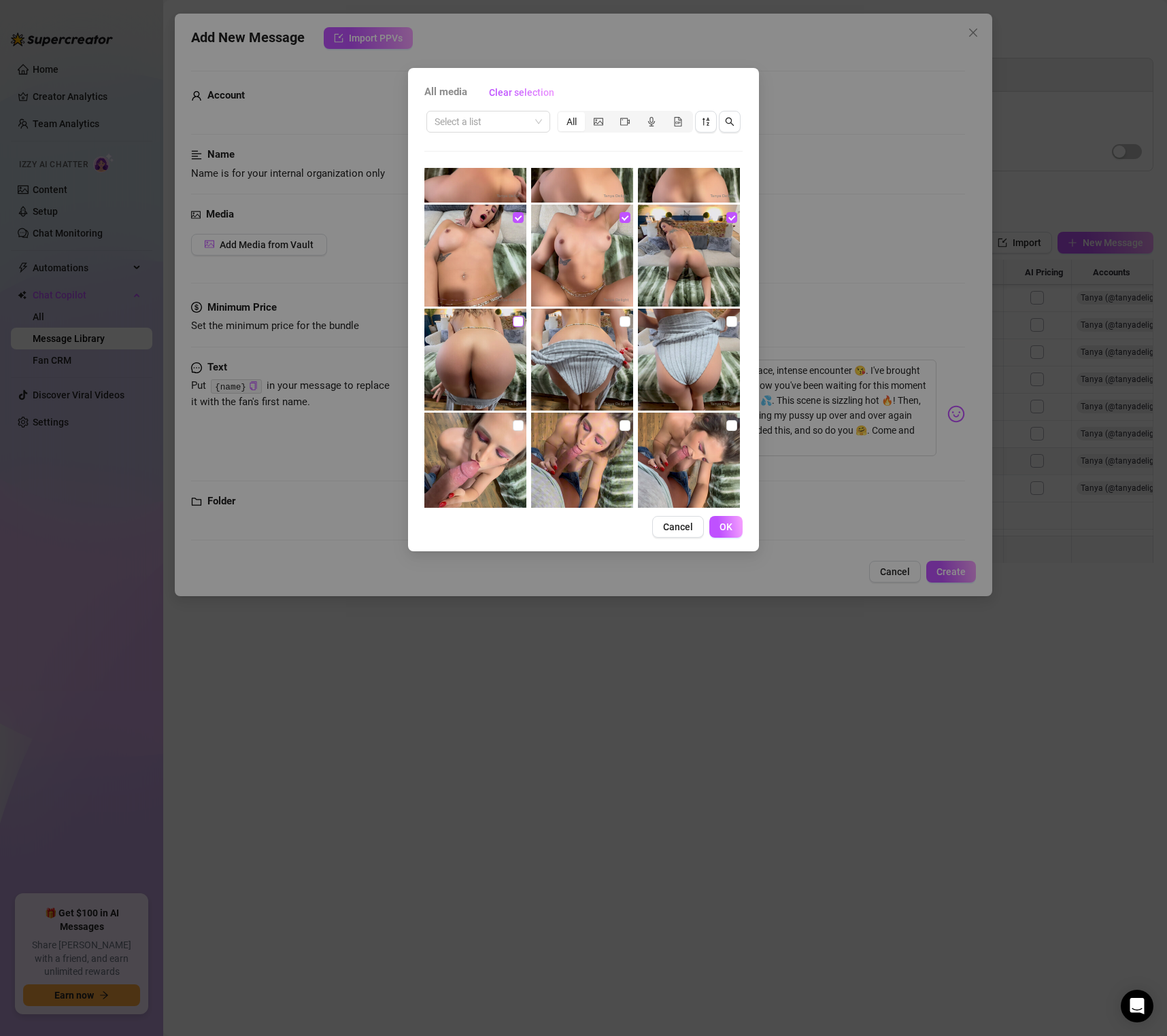
click at [515, 314] on label at bounding box center [518, 321] width 11 height 15
click at [515, 316] on input "checkbox" at bounding box center [518, 322] width 11 height 11
checkbox input "true"
click at [624, 317] on input "checkbox" at bounding box center [625, 322] width 11 height 11
checkbox input "true"
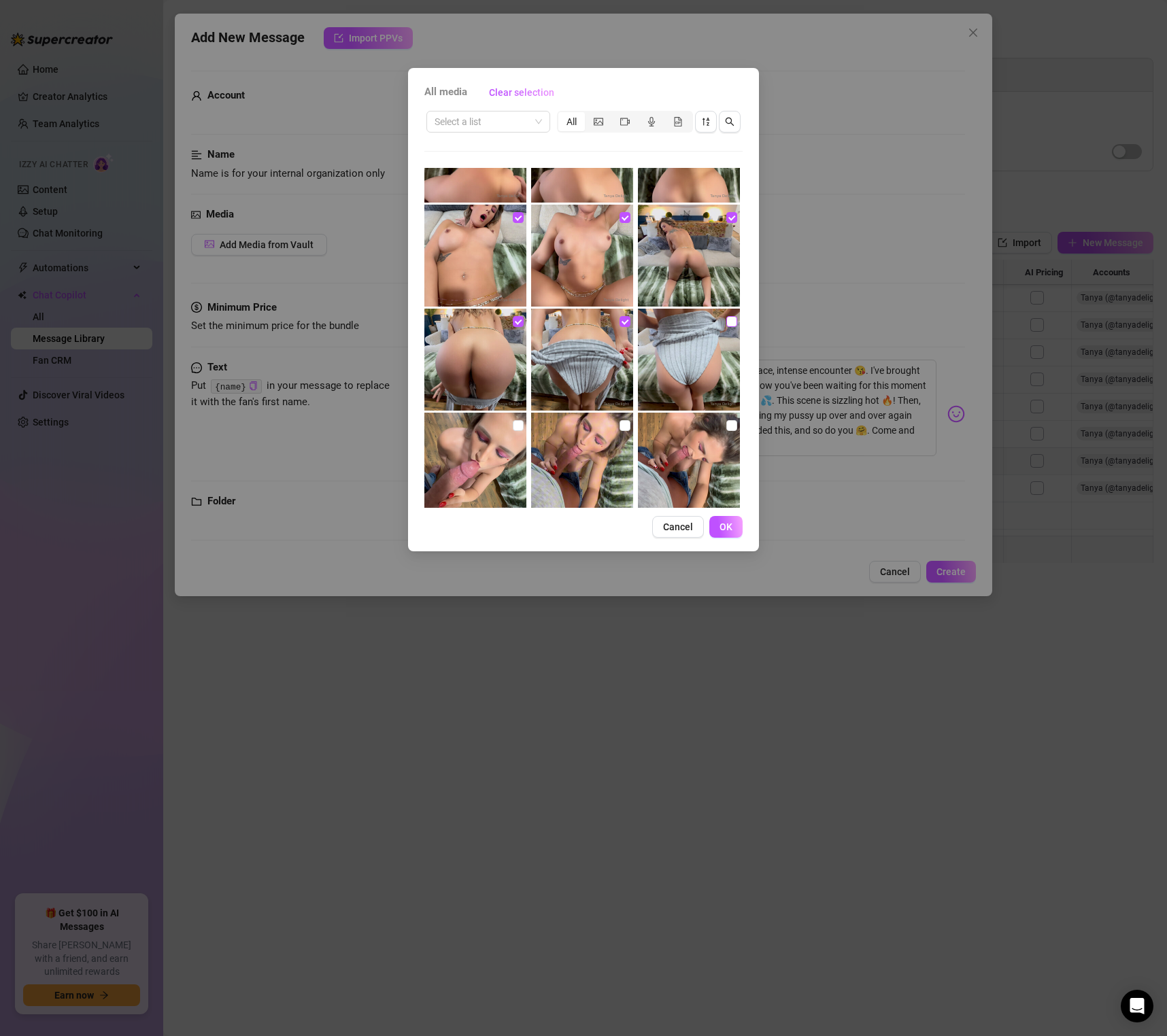
click at [730, 324] on input "checkbox" at bounding box center [731, 322] width 11 height 11
checkbox input "true"
click at [520, 419] on label at bounding box center [518, 426] width 11 height 15
click at [520, 420] on input "checkbox" at bounding box center [518, 426] width 11 height 11
checkbox input "true"
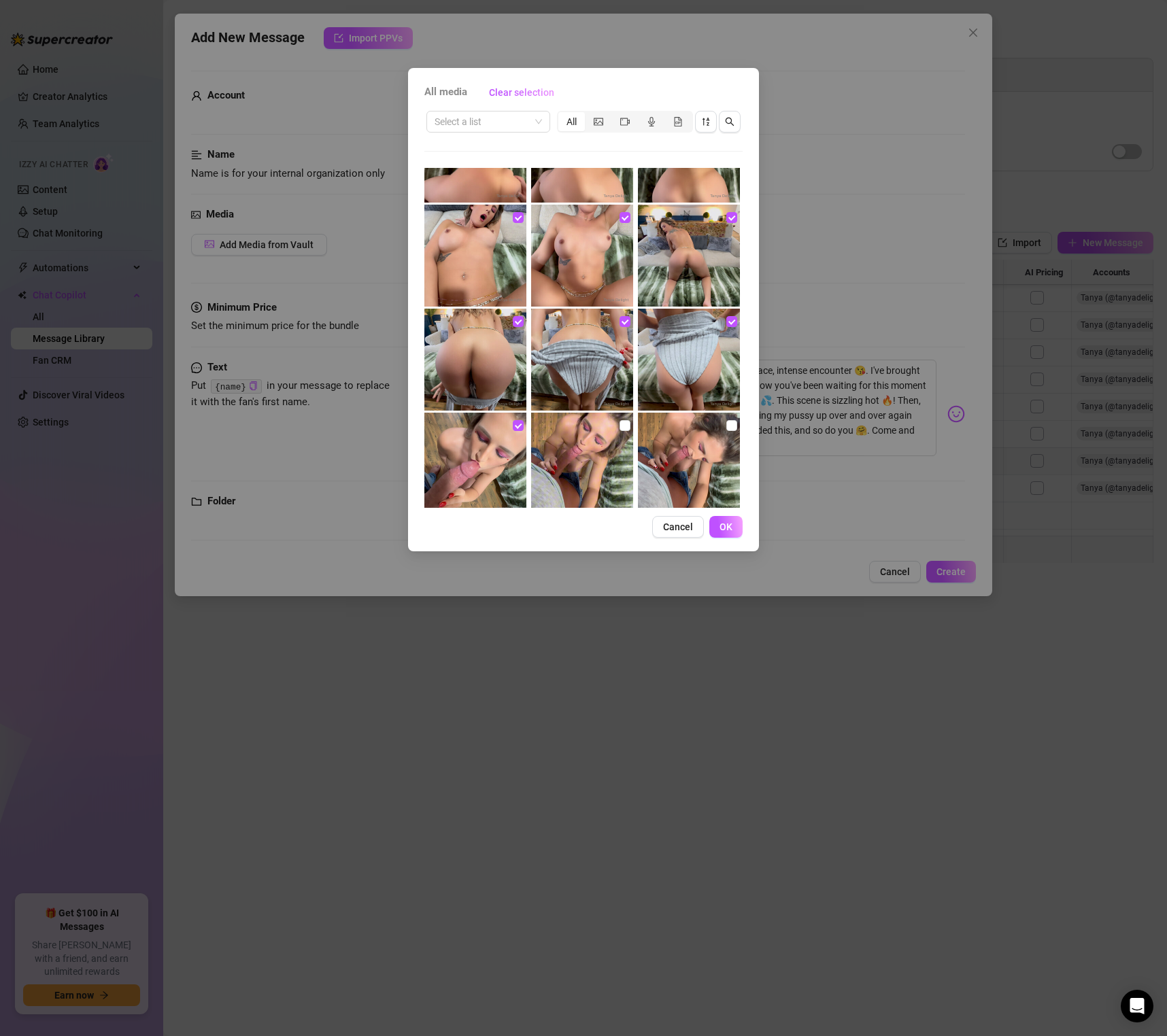
click at [631, 427] on img at bounding box center [583, 464] width 102 height 102
checkbox input "true"
click at [722, 422] on img at bounding box center [689, 464] width 102 height 102
checkbox input "true"
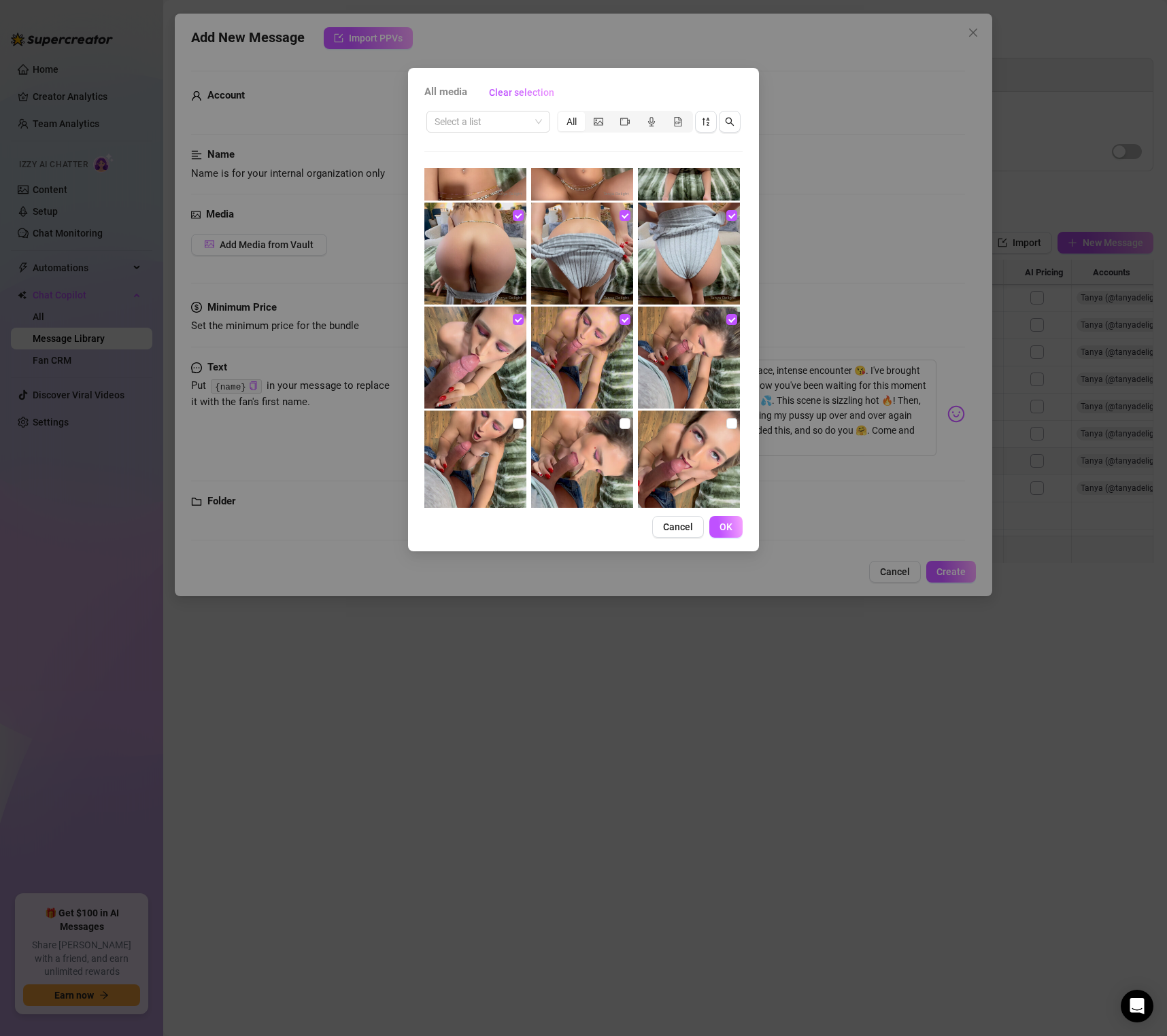
scroll to position [512, 0]
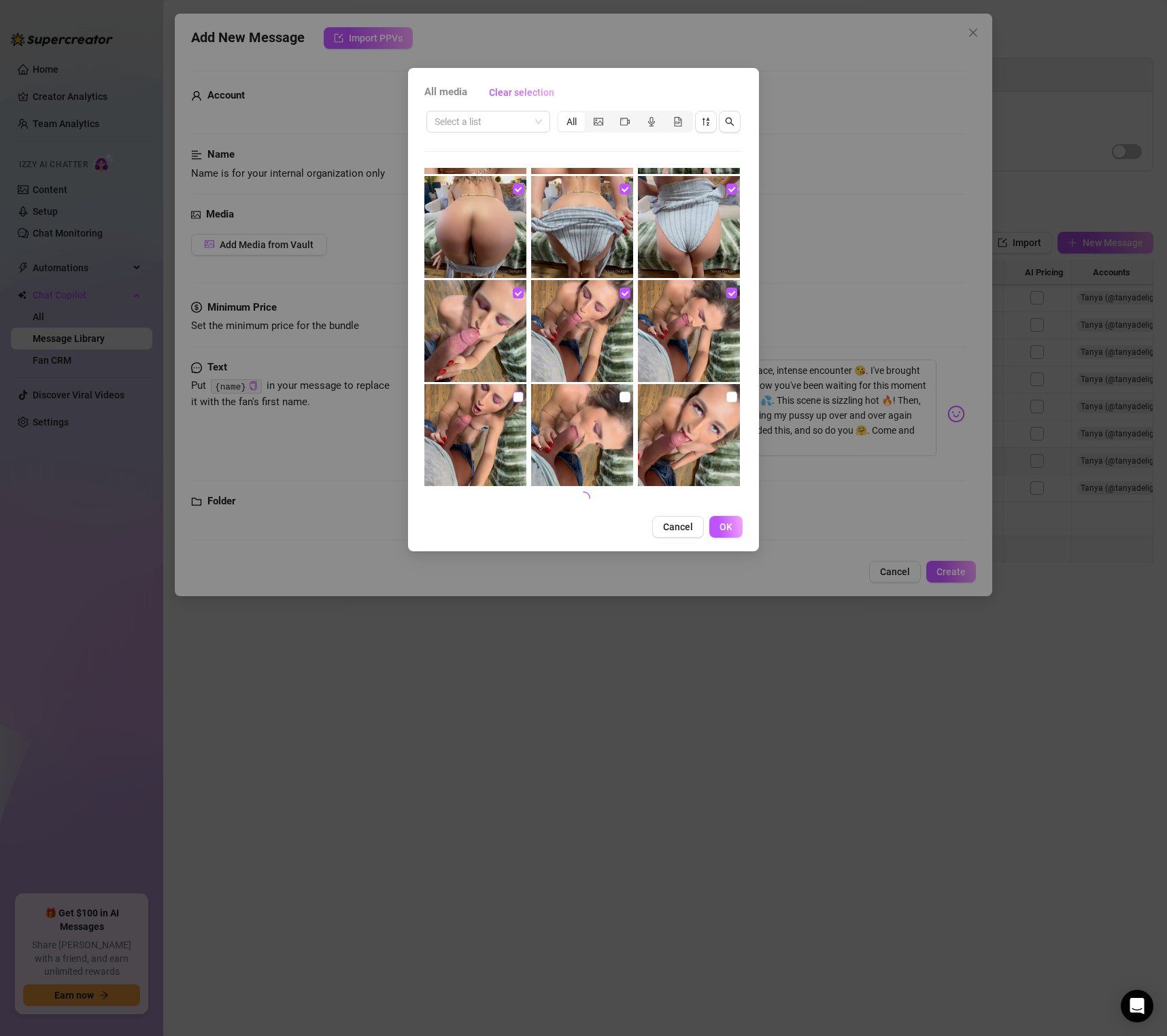
click at [514, 401] on input "checkbox" at bounding box center [518, 397] width 11 height 11
checkbox input "true"
click at [631, 393] on img at bounding box center [583, 436] width 102 height 102
checkbox input "true"
click at [724, 396] on img at bounding box center [689, 436] width 102 height 102
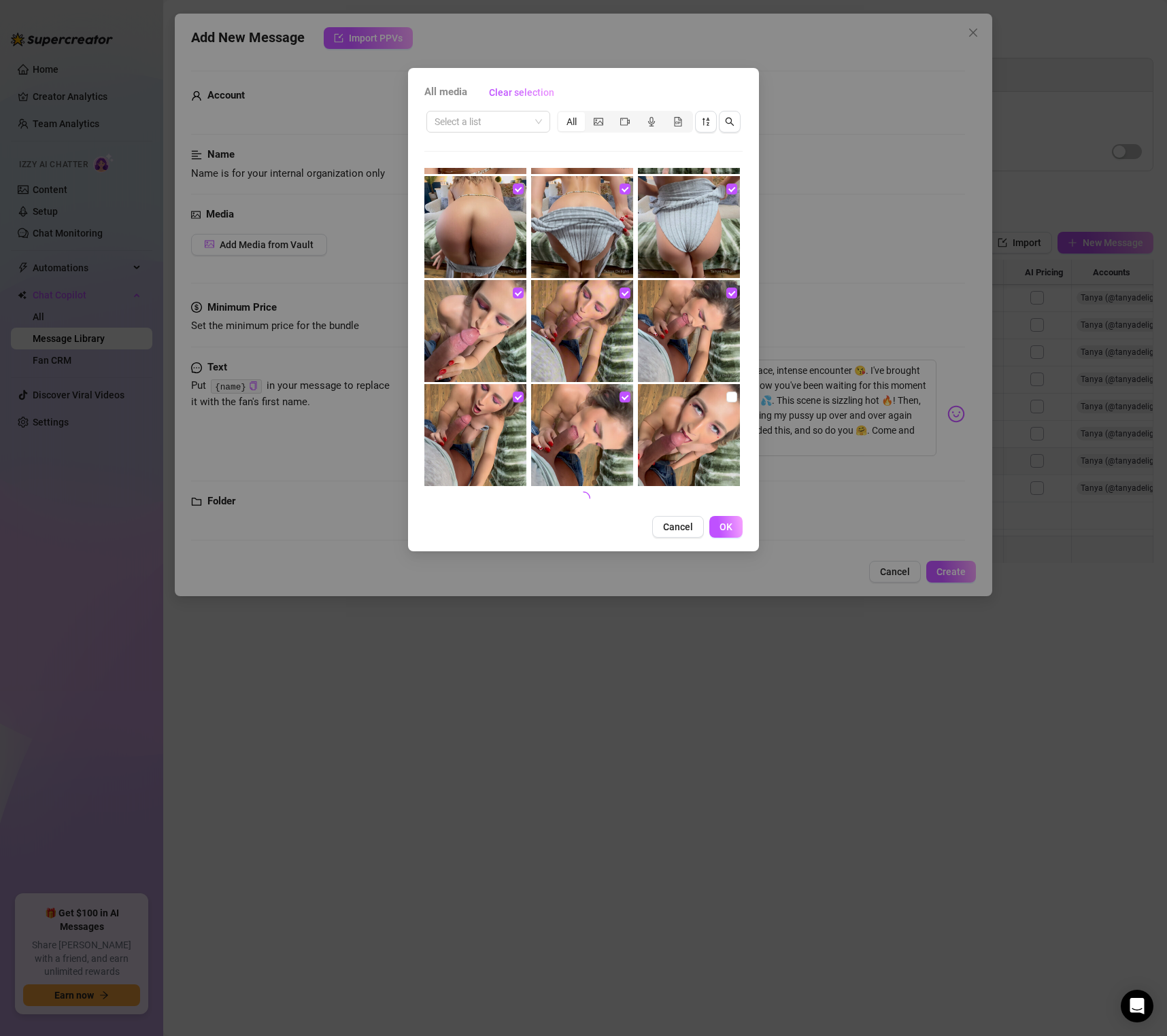
checkbox input "true"
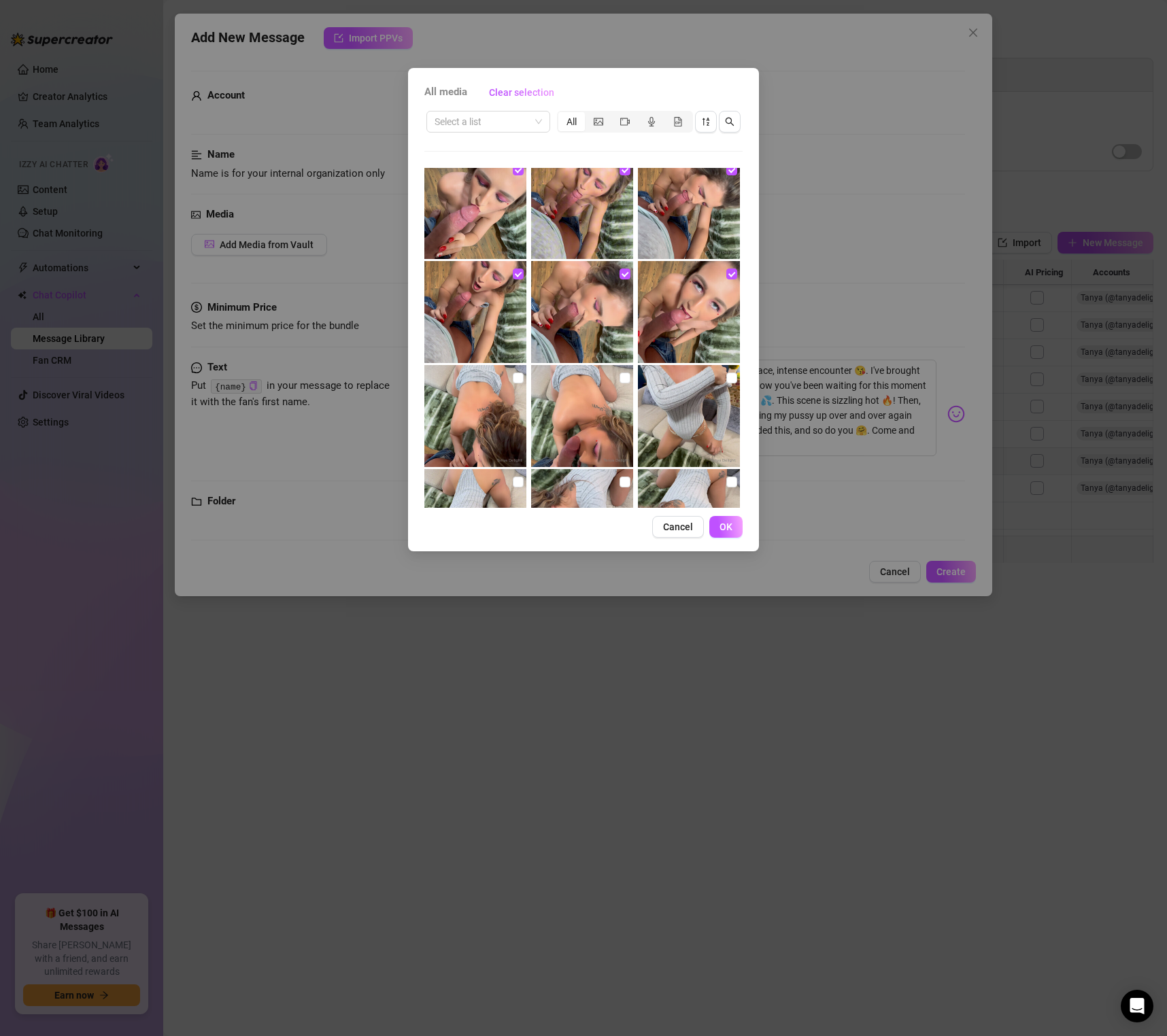
scroll to position [680, 0]
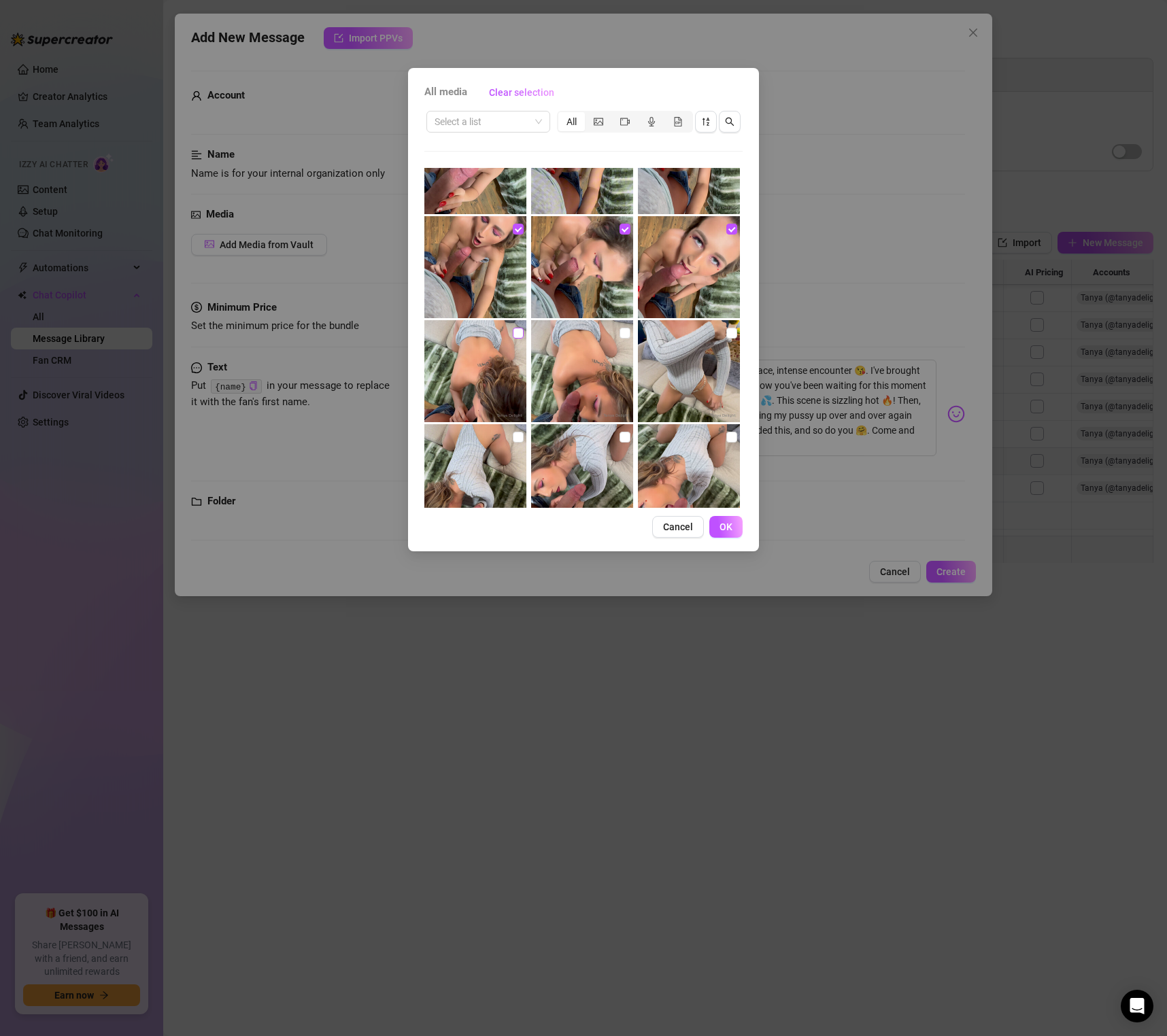
click at [521, 333] on input "checkbox" at bounding box center [518, 333] width 11 height 11
checkbox input "true"
click at [621, 332] on input "checkbox" at bounding box center [625, 333] width 11 height 11
checkbox input "true"
click at [737, 331] on img at bounding box center [689, 371] width 102 height 102
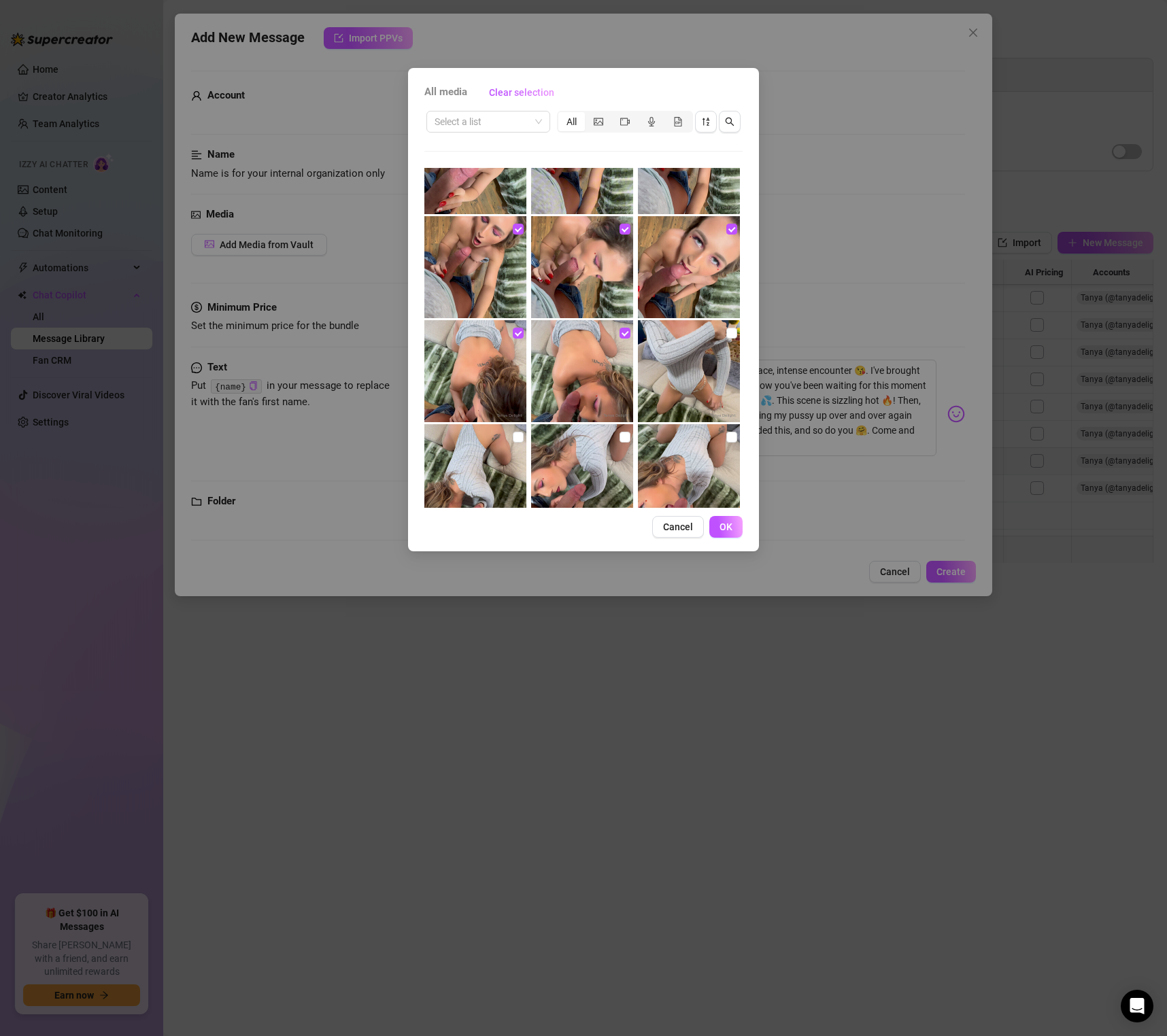
checkbox input "true"
click at [525, 438] on img at bounding box center [475, 475] width 102 height 102
checkbox input "true"
click at [628, 435] on input "checkbox" at bounding box center [625, 437] width 11 height 11
checkbox input "true"
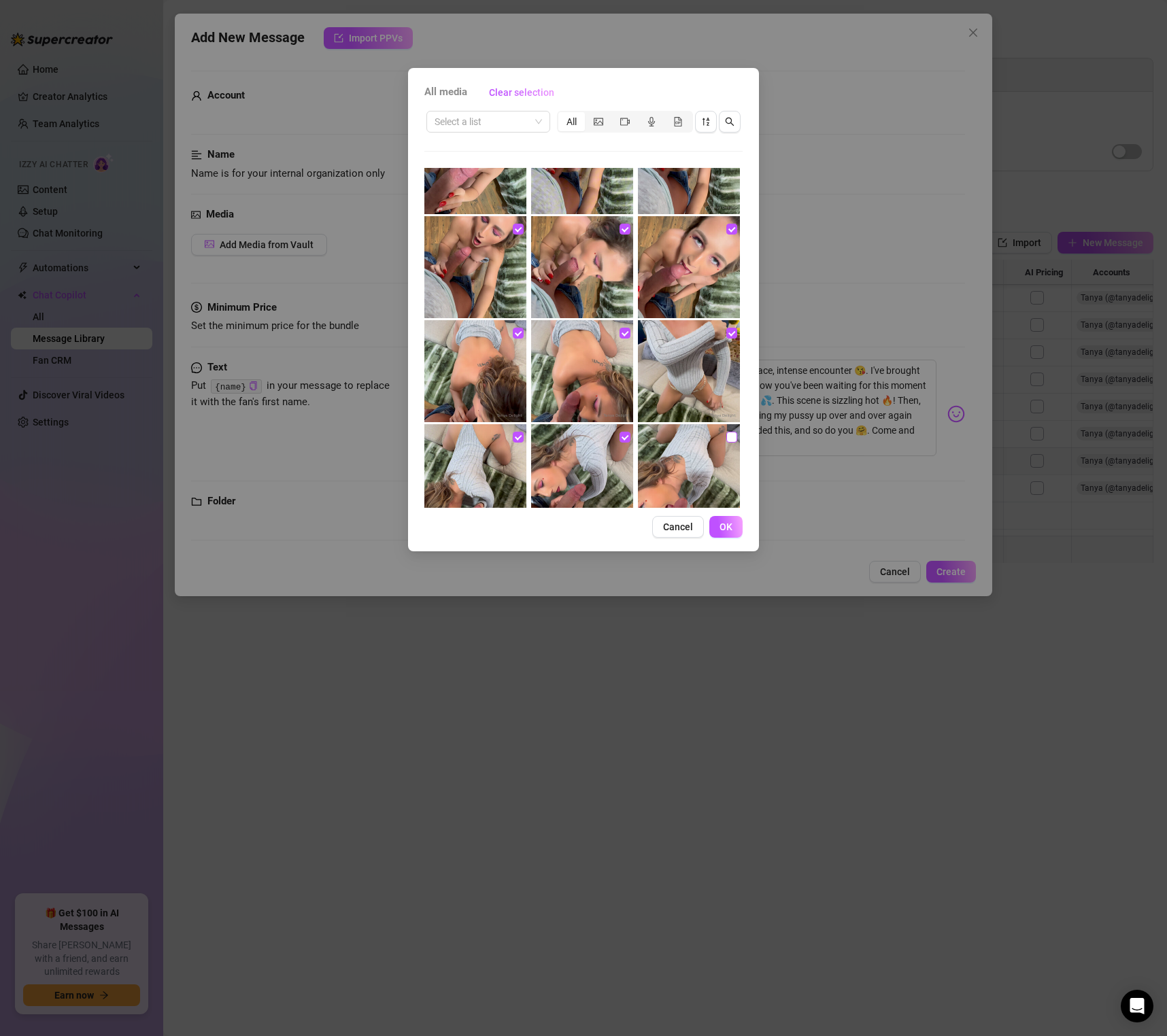
click at [735, 441] on input "checkbox" at bounding box center [731, 437] width 11 height 11
checkbox input "true"
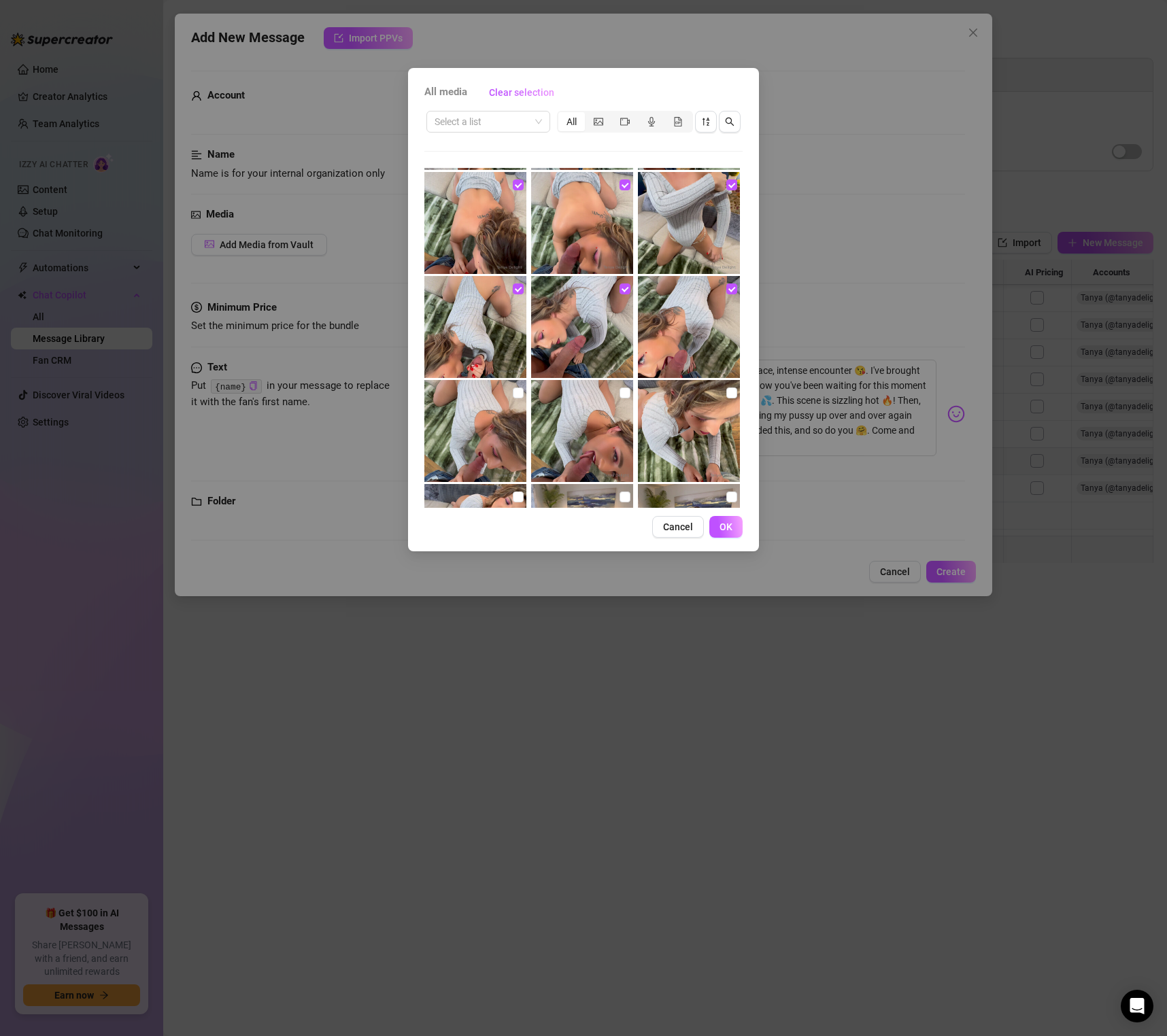
scroll to position [859, 0]
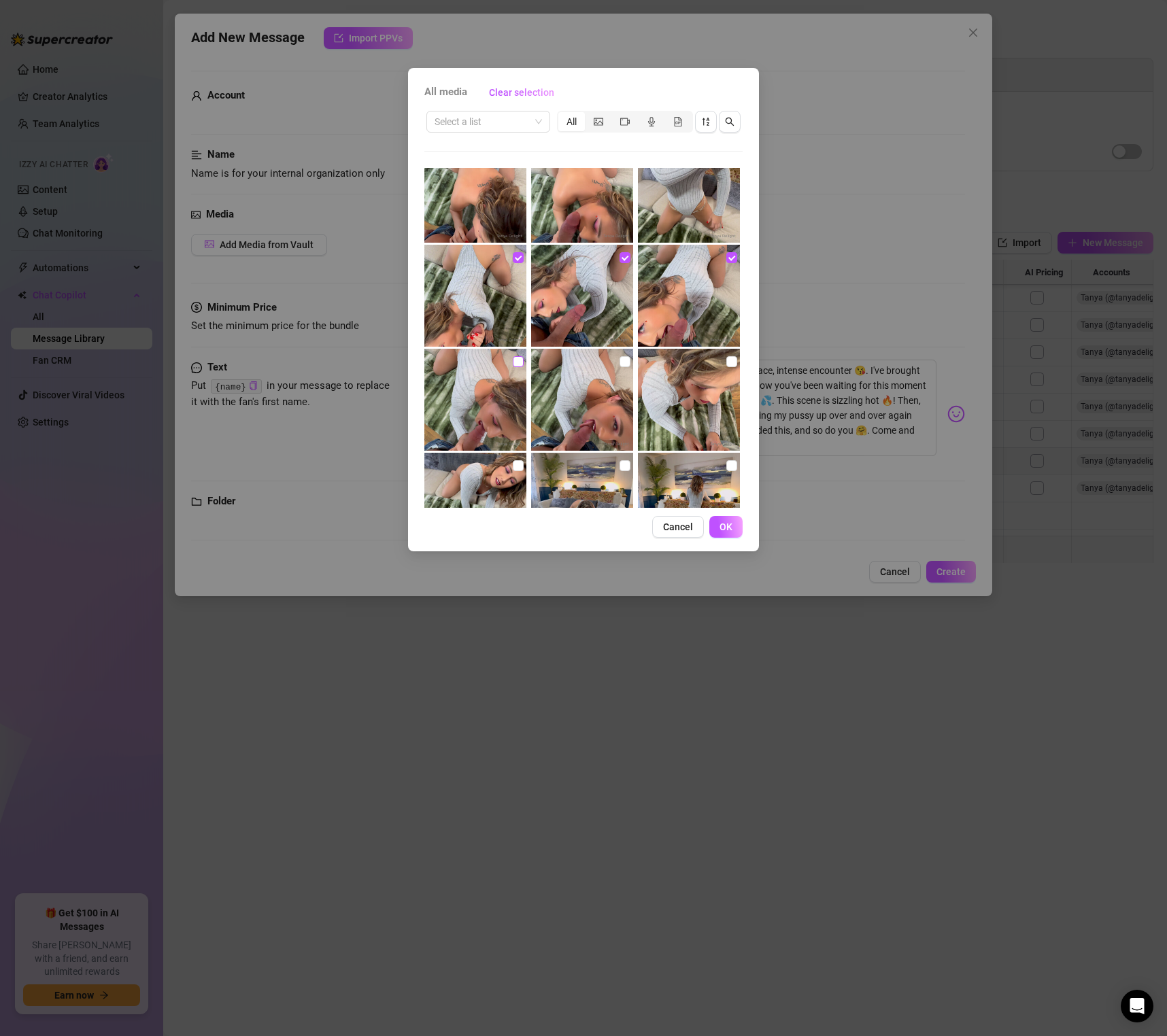
click at [514, 358] on input "checkbox" at bounding box center [518, 362] width 11 height 11
checkbox input "true"
click at [627, 360] on input "checkbox" at bounding box center [625, 362] width 11 height 11
checkbox input "true"
click at [734, 361] on input "checkbox" at bounding box center [731, 362] width 11 height 11
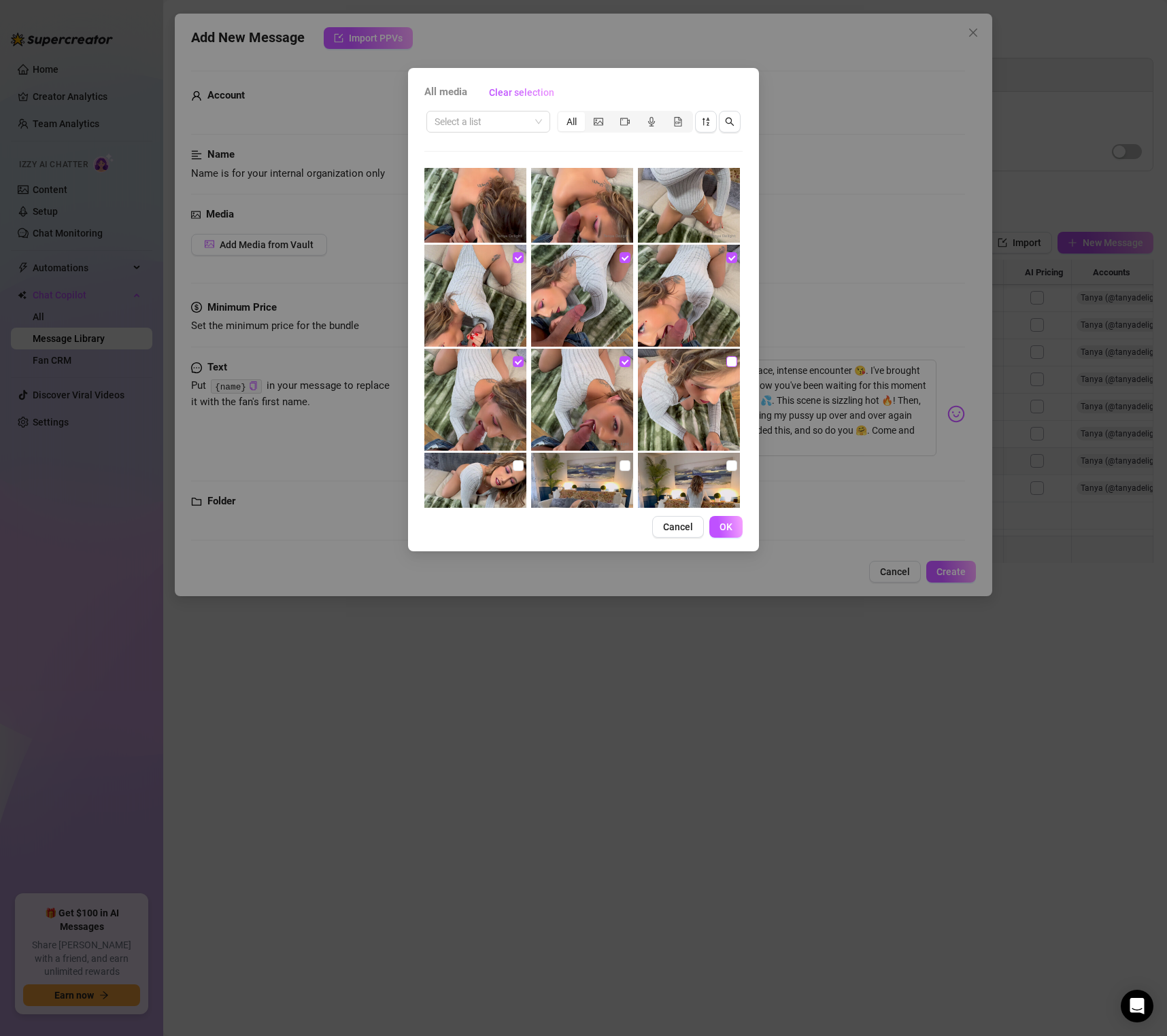
checkbox input "true"
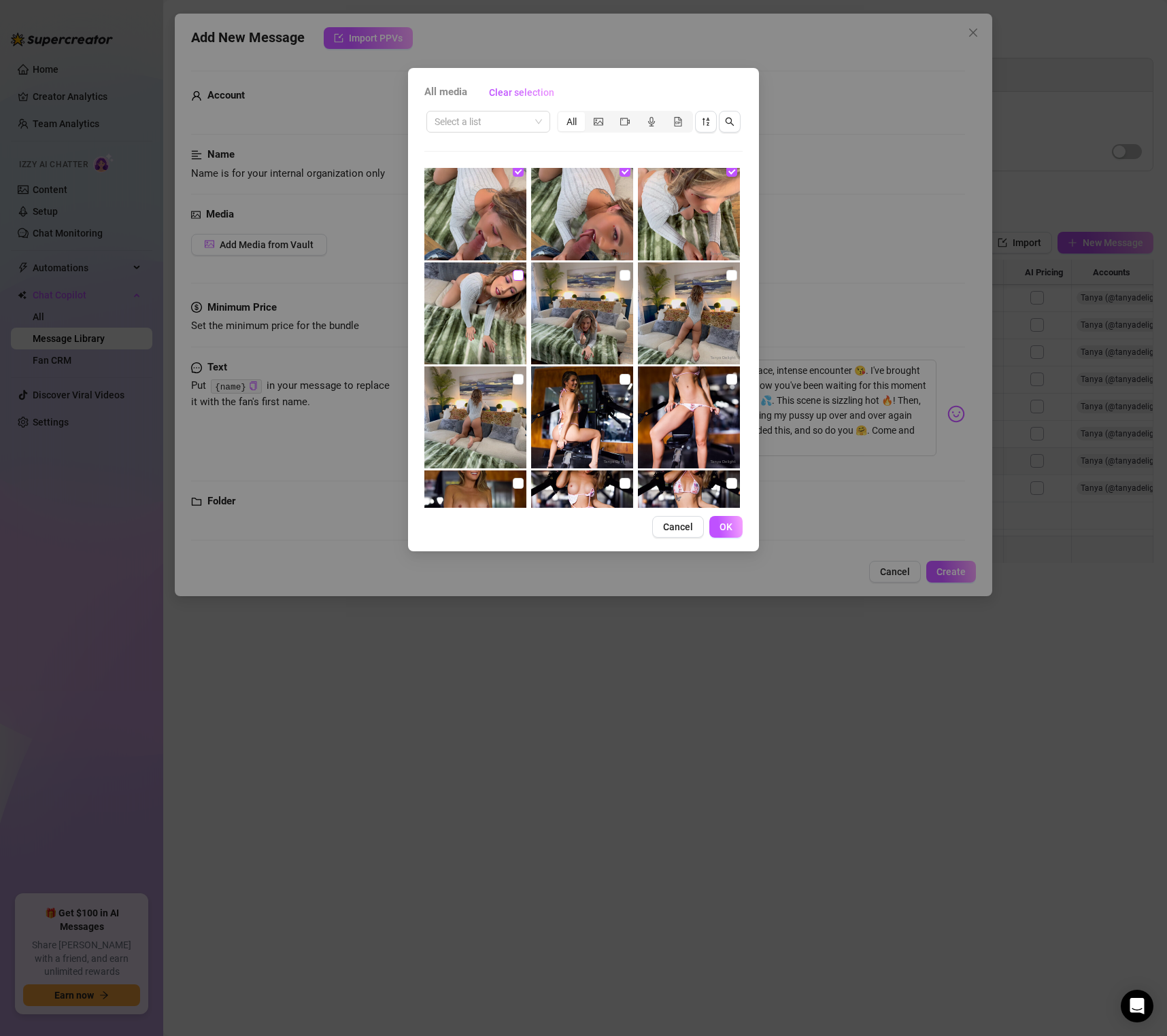
click at [520, 275] on input "checkbox" at bounding box center [518, 275] width 11 height 11
checkbox input "true"
click at [624, 270] on input "checkbox" at bounding box center [625, 275] width 11 height 11
checkbox input "true"
click at [731, 272] on input "checkbox" at bounding box center [731, 275] width 11 height 11
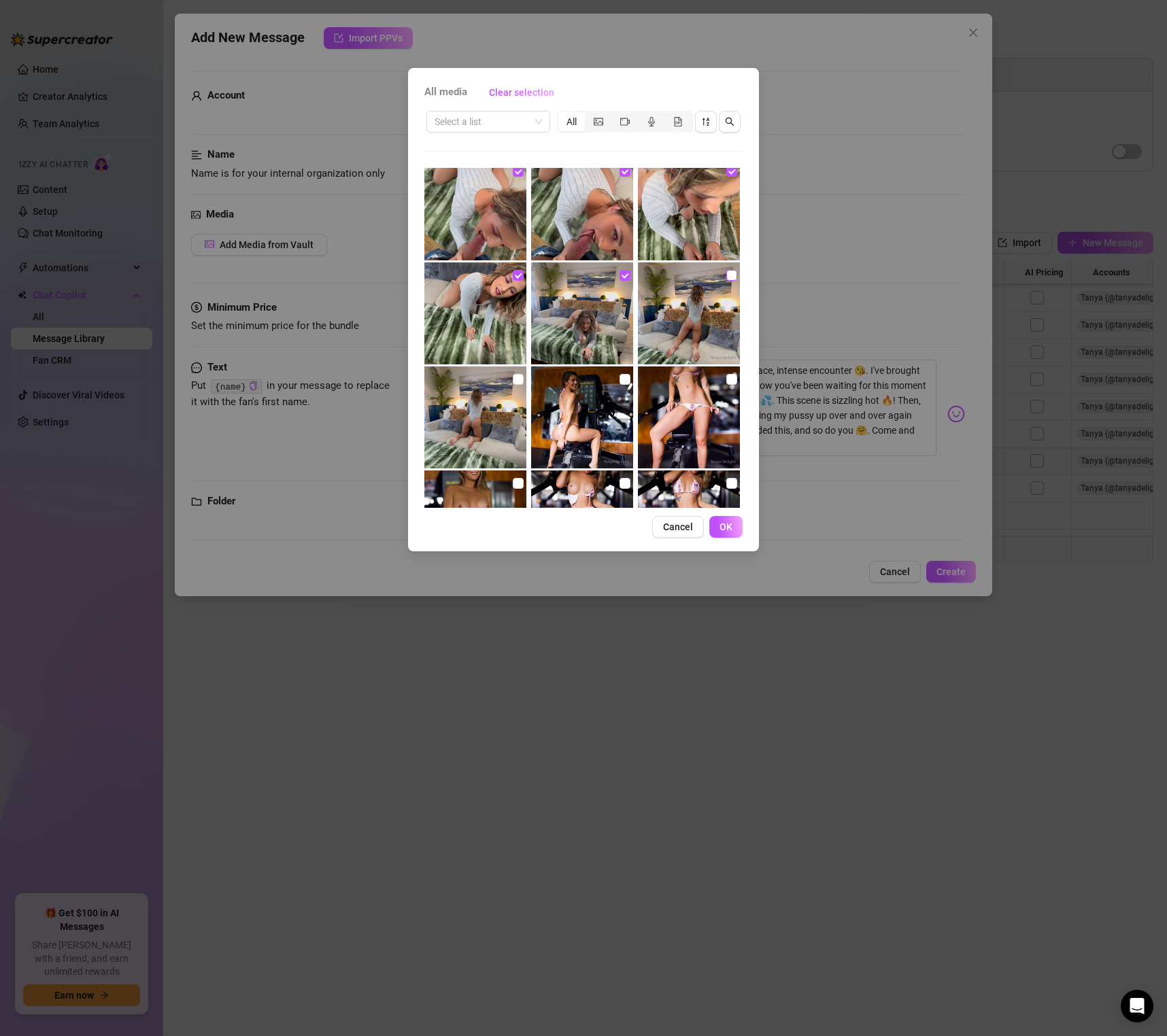
checkbox input "true"
click at [520, 375] on input "checkbox" at bounding box center [518, 379] width 11 height 11
checkbox input "true"
click at [715, 523] on button "OK" at bounding box center [725, 527] width 33 height 22
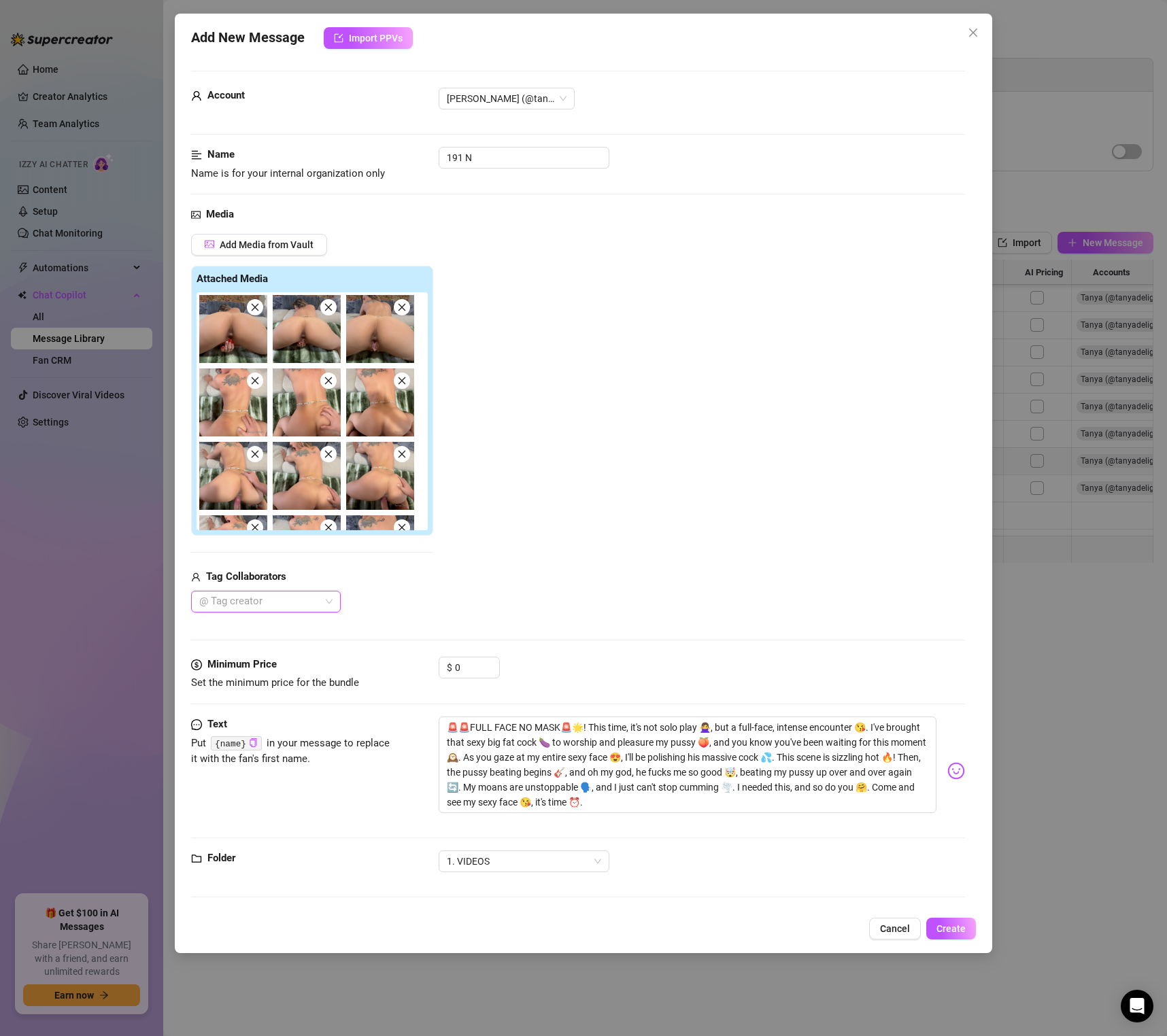
click at [327, 603] on div "@ Tag creator" at bounding box center [265, 601] width 150 height 22
click at [253, 626] on div at bounding box center [265, 656] width 128 height 68
click at [277, 594] on div at bounding box center [258, 601] width 130 height 19
click at [467, 580] on div "Add Media from Vault Attached Media Tag Collaborators @ Tag creator" at bounding box center [577, 423] width 774 height 379
click at [263, 613] on div "@ Tag creator" at bounding box center [265, 601] width 150 height 22
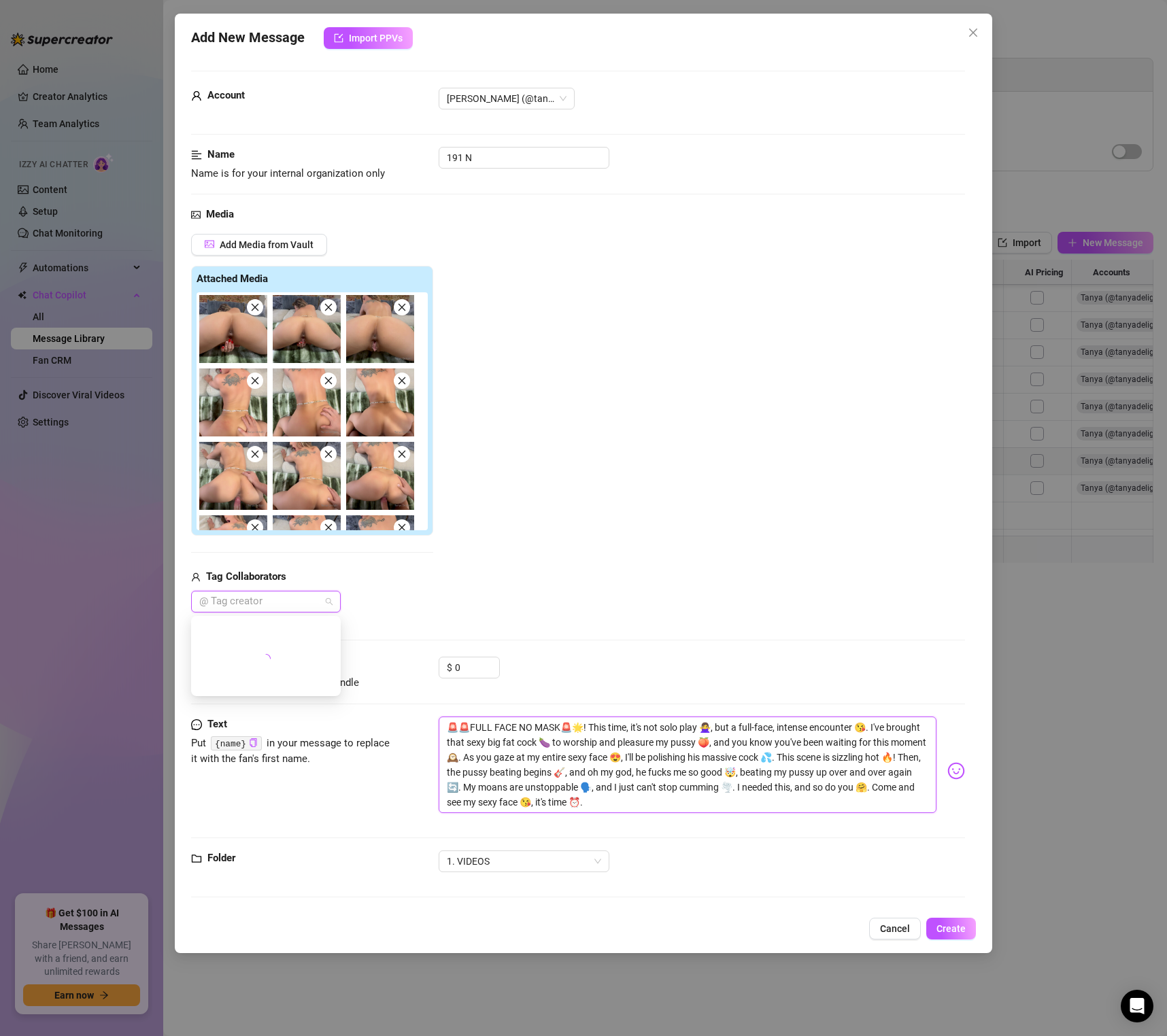
click at [695, 740] on textarea "🚨🚨FULL FACE NO MASK🚨🌟! This time, it's not solo play 🙅‍♀️, but a full-face, int…" at bounding box center [687, 765] width 497 height 97
click at [625, 740] on textarea "🚨🚨FULL FACE NO MASK🚨🌟! This time, it's not solo play 🙅‍♀️, but a full-face, int…" at bounding box center [687, 765] width 497 height 97
drag, startPoint x: 743, startPoint y: 725, endPoint x: 424, endPoint y: 721, distance: 319.0
click at [424, 721] on div "Text Put {name} in your message to replace it with the fan's first name. 🚨🚨FULL…" at bounding box center [577, 771] width 774 height 108
type textarea "full-face, intense encounter 😘. I've brought that sexy big fat cock 🍆 to worshi…"
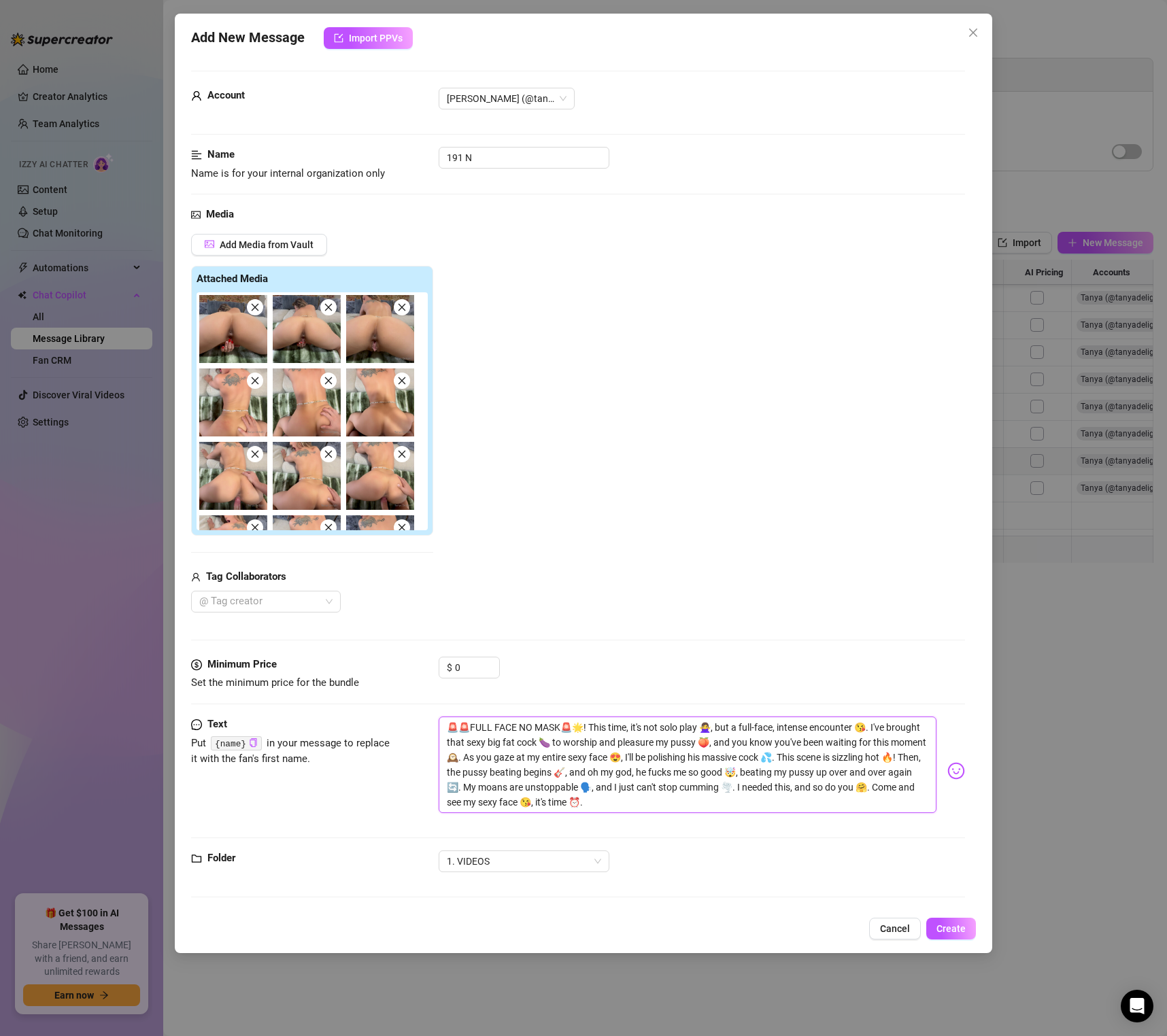
type textarea "full-face, intense encounter 😘. I've brought that sexy big fat cock 🍆 to worshi…"
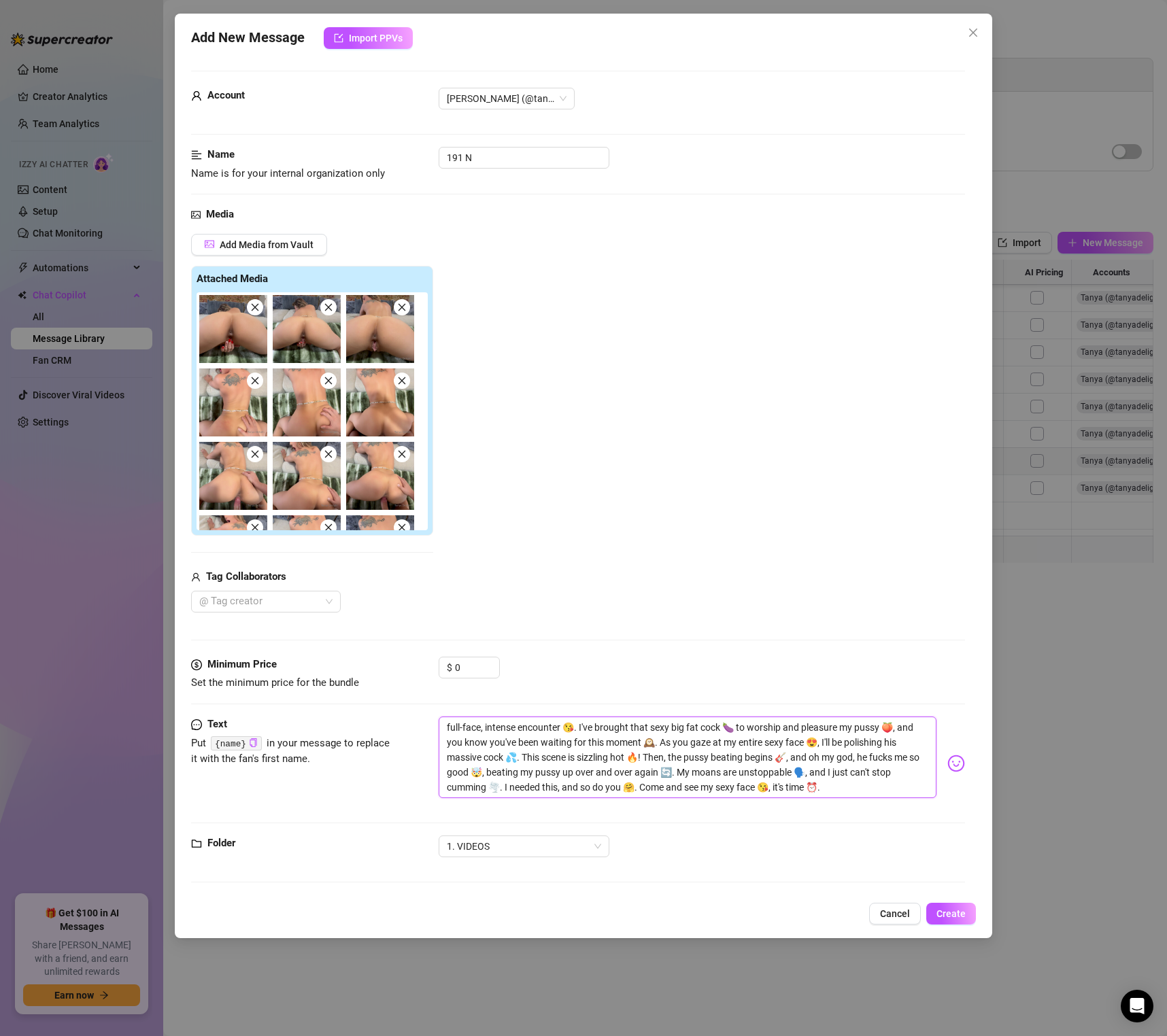
type textarea "full-face, intense encounter 😘. I've brought that sexy big fat cock 🍆 to worshi…"
type textarea "ull-face, intense encounter 😘. I've brought that sexy big fat cock 🍆 to worship…"
type textarea "Full-face, intense encounter 😘. I've brought that sexy big fat cock 🍆 to worshi…"
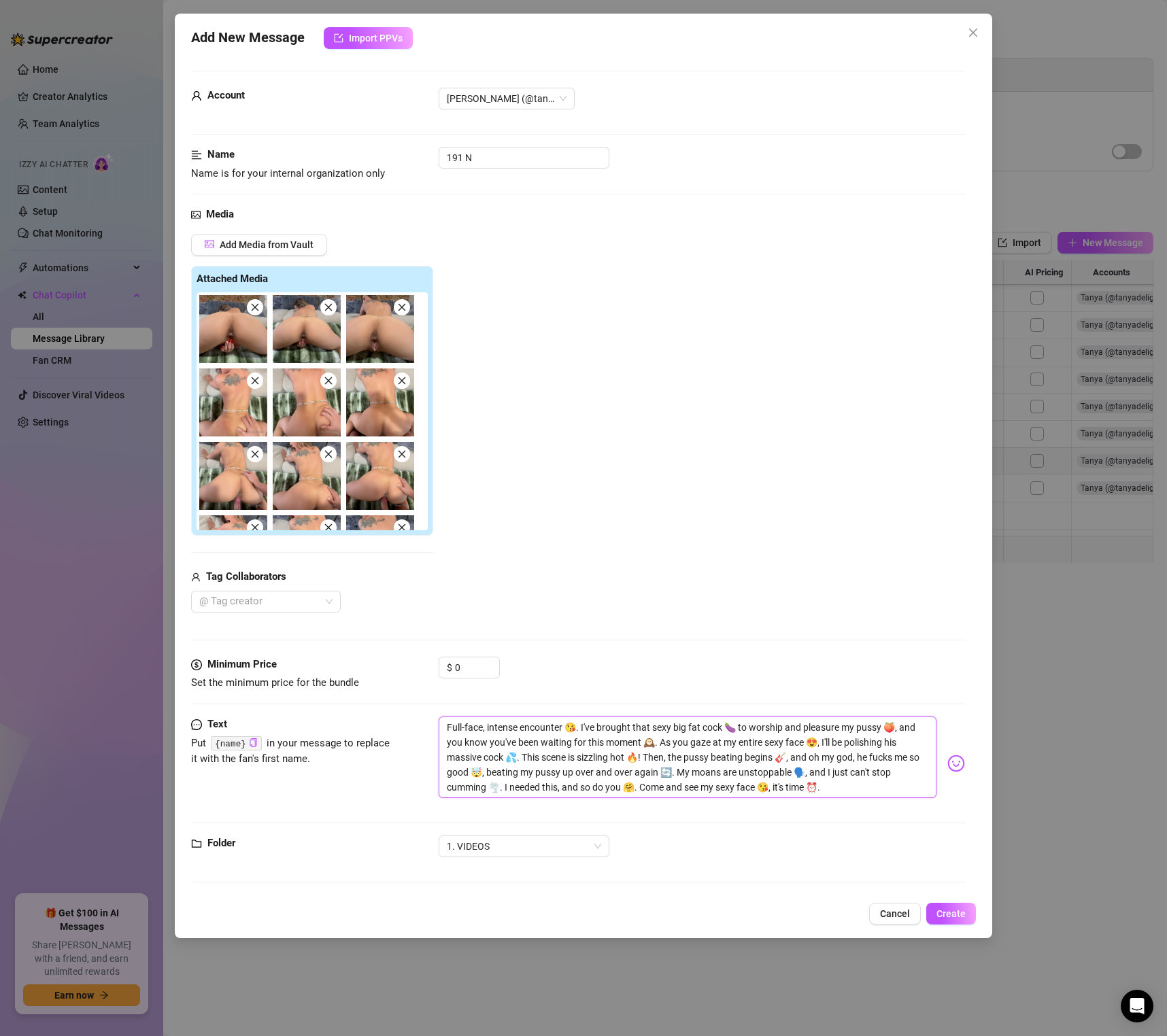
click at [591, 731] on textarea "Full-face, intense encounter 😘. I've brought that sexy big fat cock 🍆 to worshi…" at bounding box center [687, 757] width 497 height 82
click at [334, 606] on div "@ Tag creator" at bounding box center [265, 601] width 150 height 22
type textarea "Full-face, intense encounter 😘. I've brought that sexy big fat cock 🍆 to worshi…"
click at [280, 633] on div "[PERSON_NAME]" at bounding box center [265, 629] width 128 height 15
click at [573, 582] on div "Add Media from Vault Attached Media Tag Collaborators [PERSON_NAME]" at bounding box center [577, 423] width 774 height 379
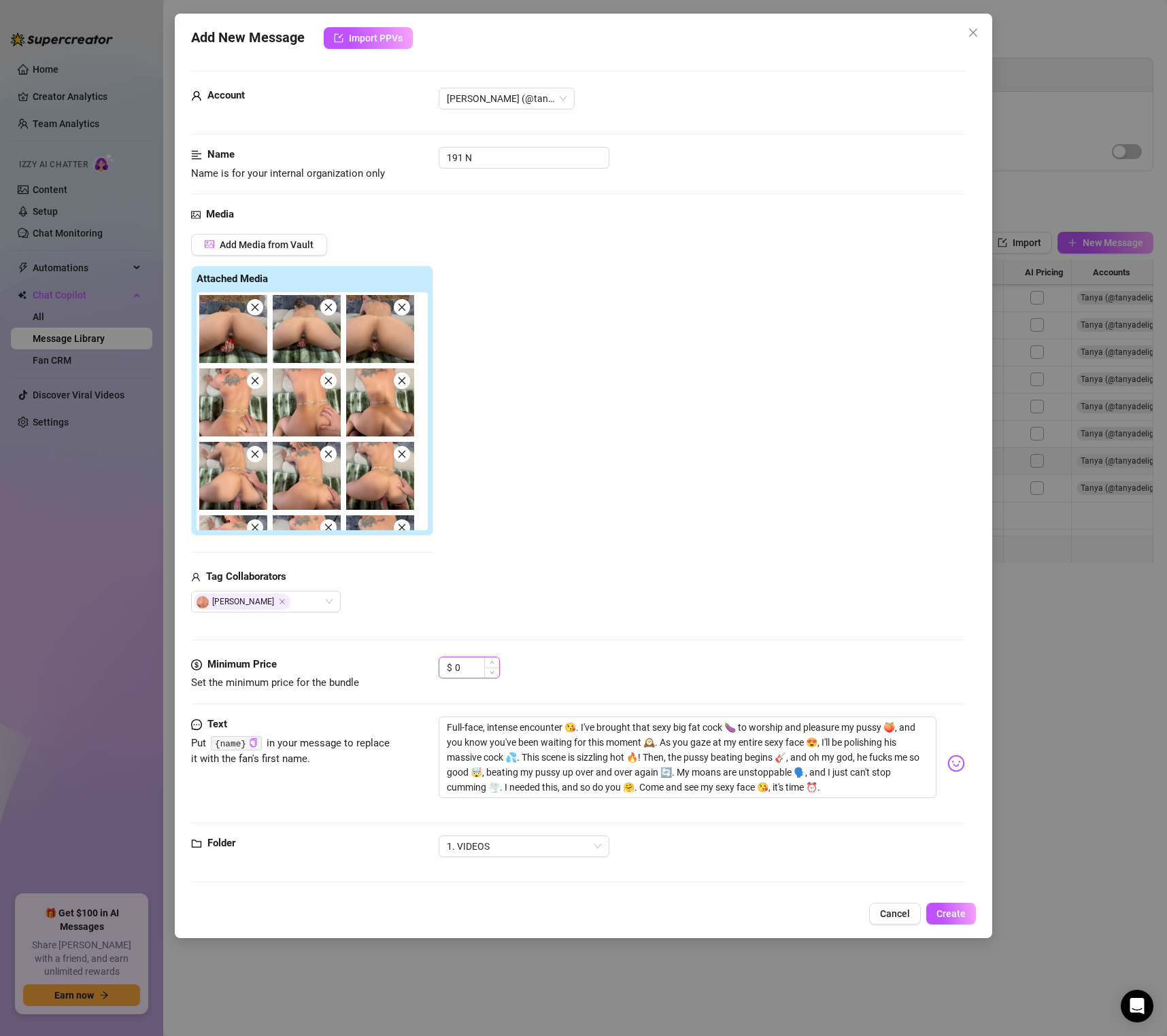
click at [469, 672] on input "0" at bounding box center [477, 668] width 44 height 21
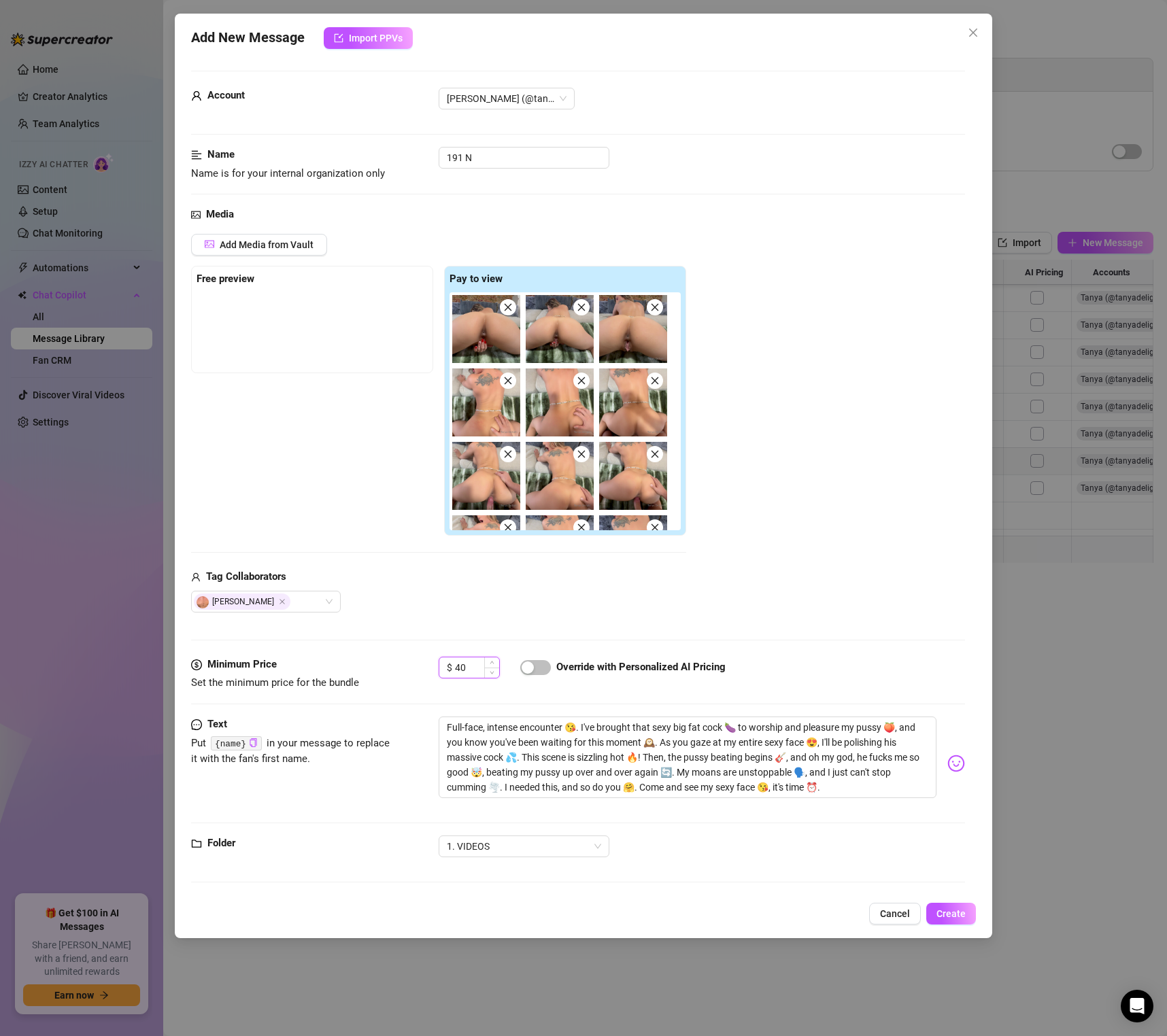
type input "4"
type input "20"
click at [852, 592] on div "Add Media from Vault Free preview Pay to view Tag Collaborators [PERSON_NAME]" at bounding box center [577, 423] width 774 height 379
